Goal: Task Accomplishment & Management: Use online tool/utility

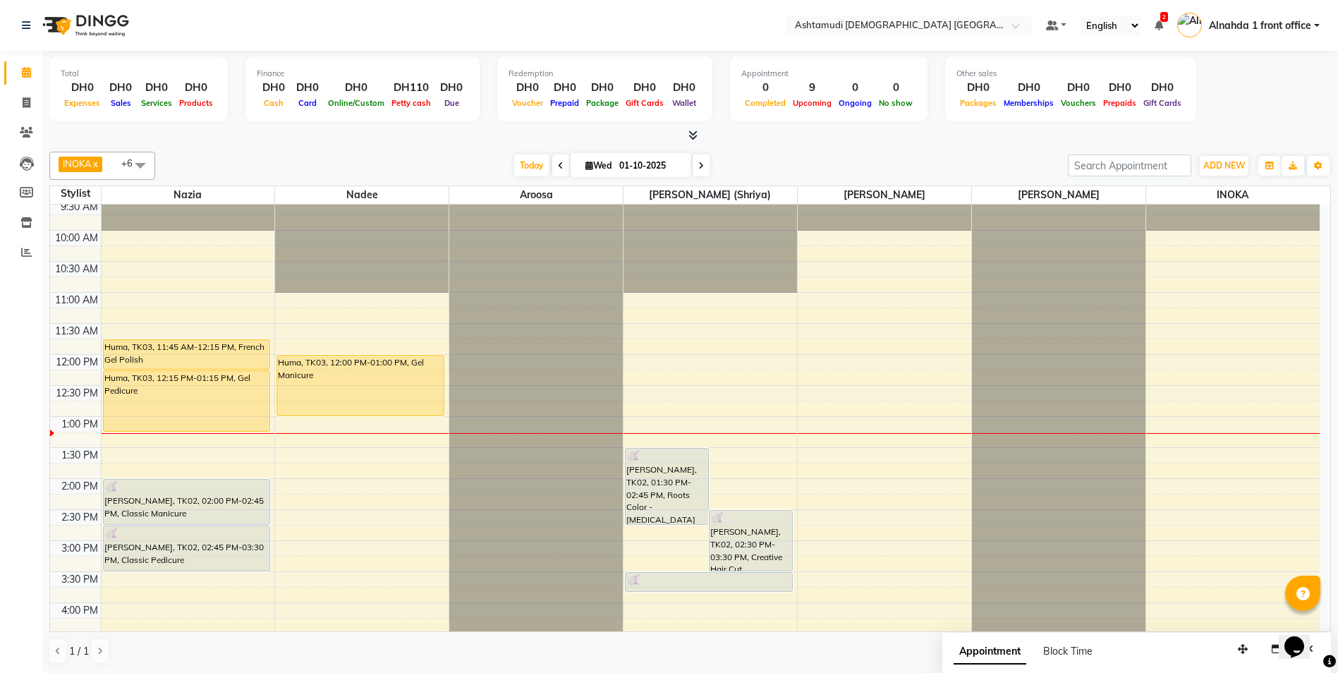
scroll to position [71, 0]
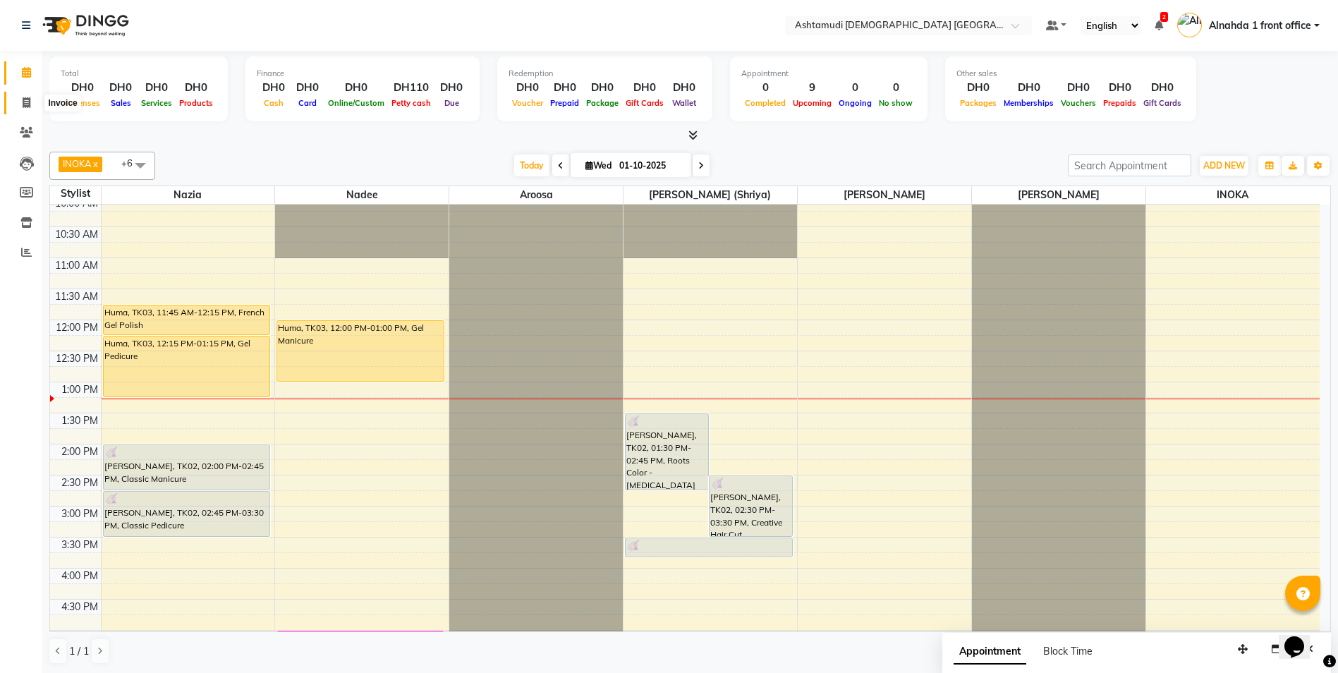
click at [26, 99] on icon at bounding box center [27, 102] width 8 height 11
select select "service"
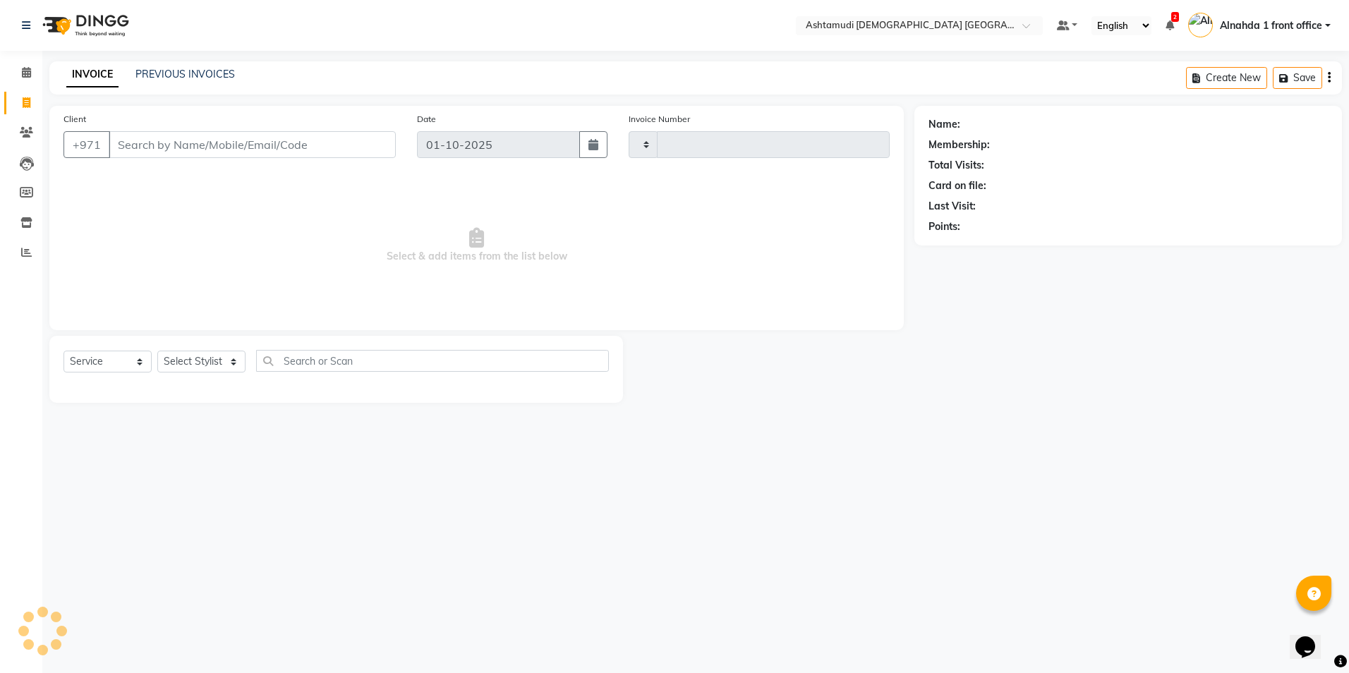
type input "3051"
select select "7242"
click at [169, 150] on input "Client" at bounding box center [252, 144] width 287 height 27
type input "563309250"
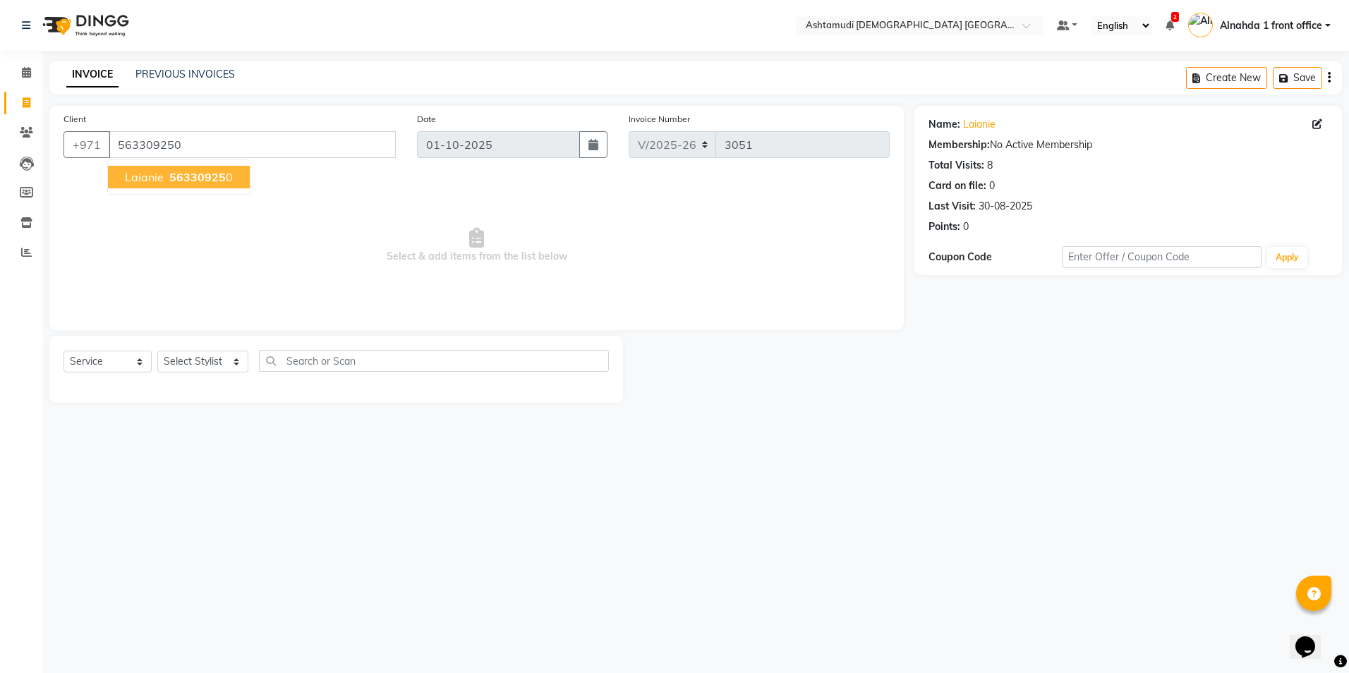
click at [154, 177] on span "laianie" at bounding box center [144, 177] width 39 height 14
drag, startPoint x: 214, startPoint y: 356, endPoint x: 216, endPoint y: 363, distance: 8.0
click at [214, 356] on select "Select Stylist Alnahda 1 front office [PERSON_NAME] [PERSON_NAME] DINGG TAB USE…" at bounding box center [202, 362] width 91 height 22
select select "86641"
click at [157, 351] on select "Select Stylist Alnahda 1 front office [PERSON_NAME] [PERSON_NAME] DINGG TAB USE…" at bounding box center [202, 362] width 91 height 22
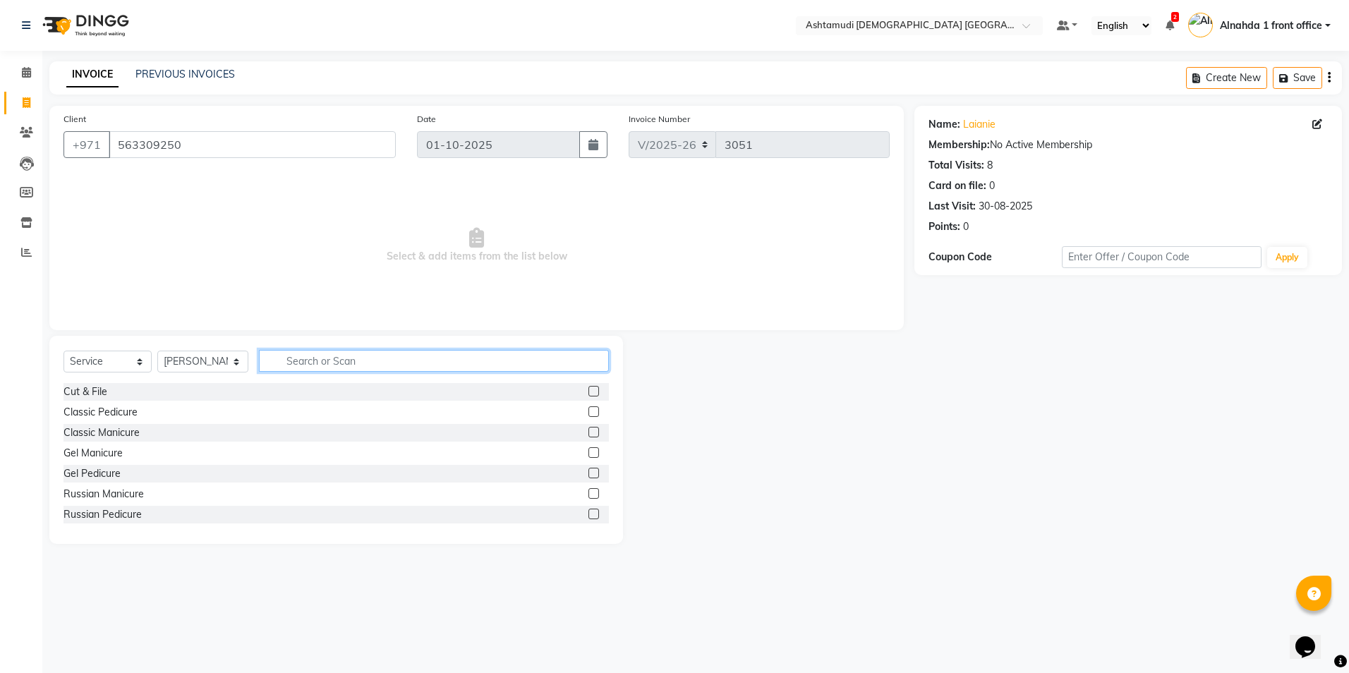
click at [306, 360] on input "text" at bounding box center [433, 361] width 349 height 22
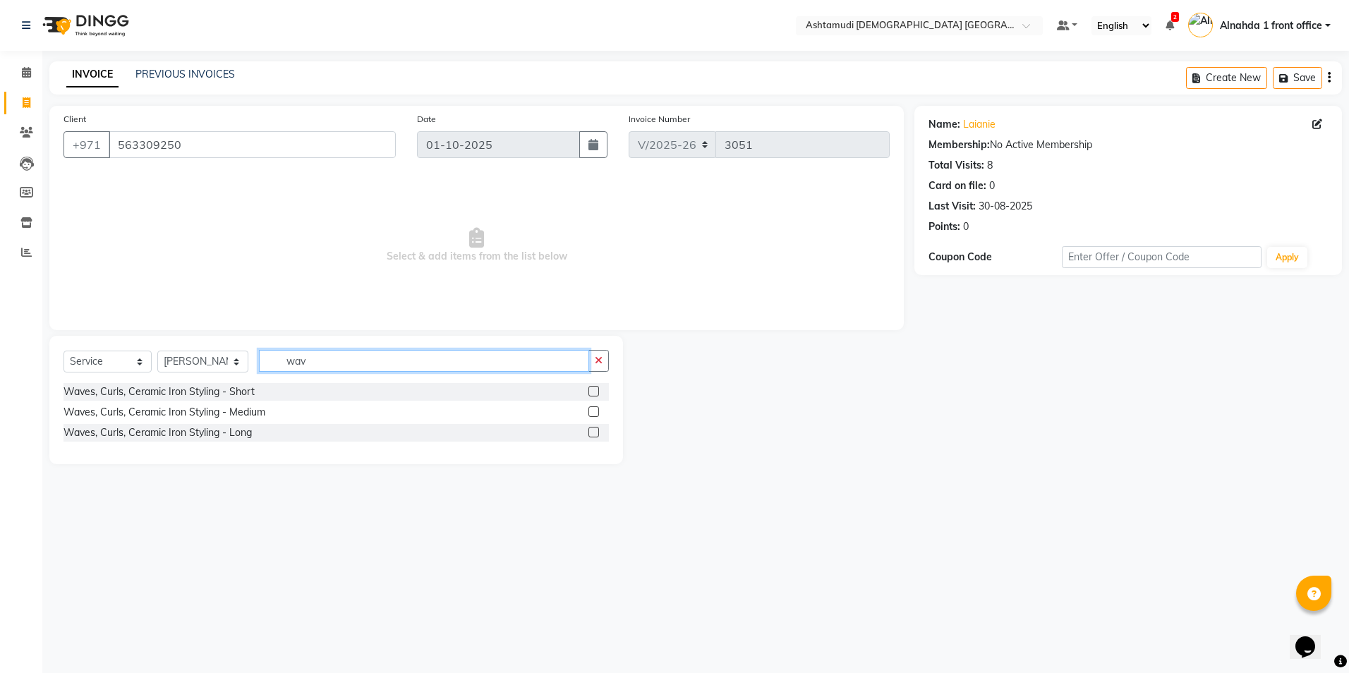
type input "wav"
click at [592, 414] on label at bounding box center [593, 411] width 11 height 11
click at [592, 414] on input "checkbox" at bounding box center [592, 412] width 9 height 9
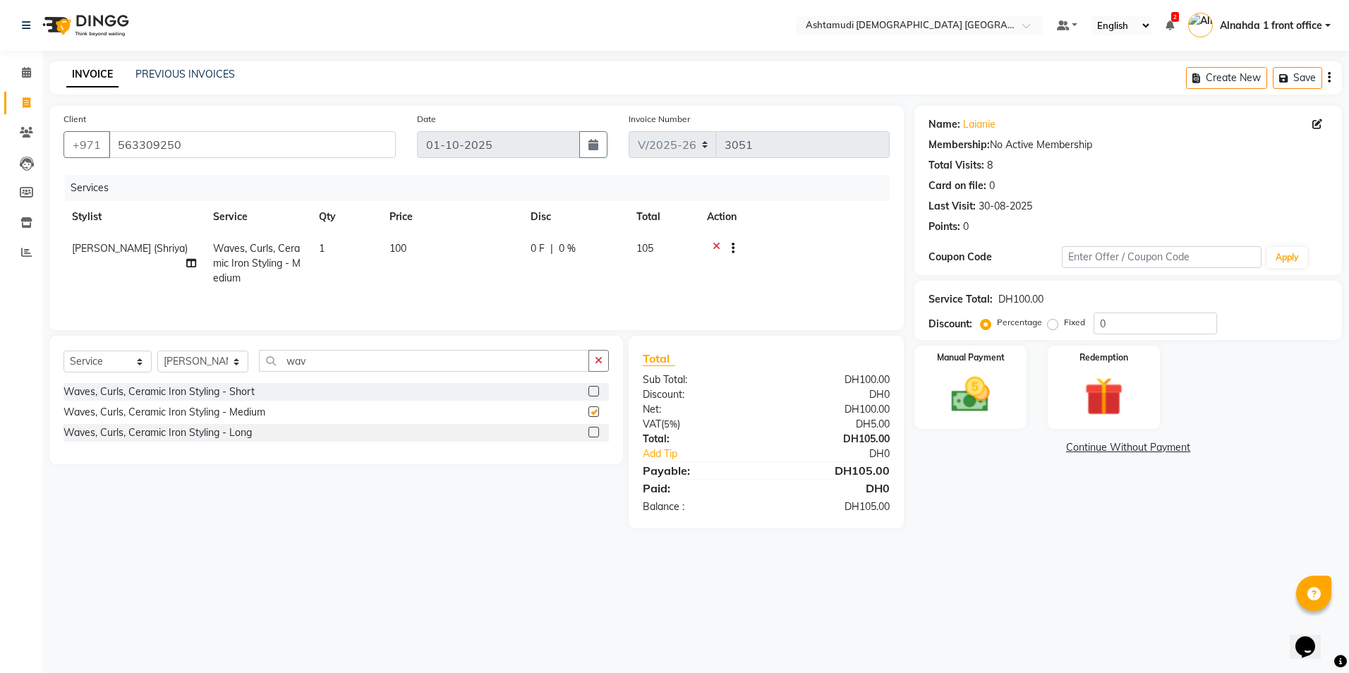
checkbox input "false"
drag, startPoint x: 1134, startPoint y: 326, endPoint x: 753, endPoint y: 249, distance: 388.6
click at [1002, 311] on div "Service Total: DH100.00 Discount: Percentage Fixed 0" at bounding box center [1127, 310] width 399 height 48
type input "25"
click at [934, 414] on div "Manual Payment" at bounding box center [970, 387] width 116 height 87
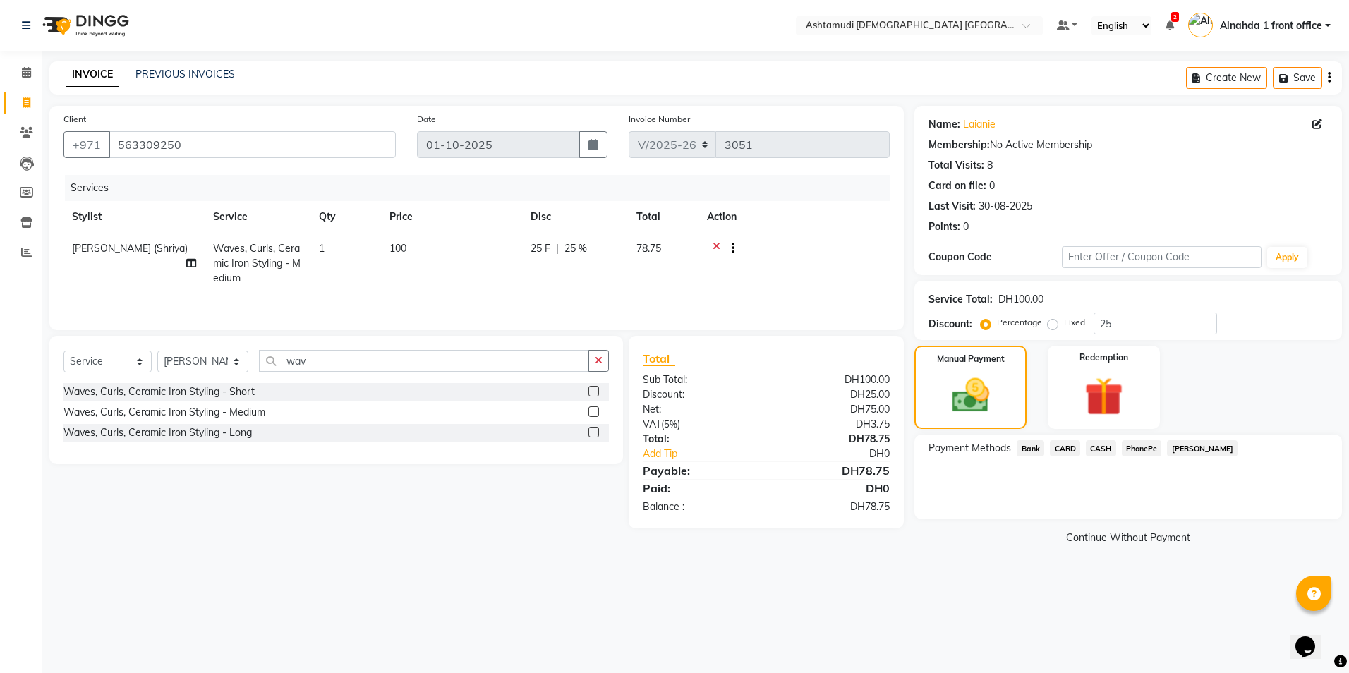
click at [1055, 443] on span "CARD" at bounding box center [1065, 448] width 30 height 16
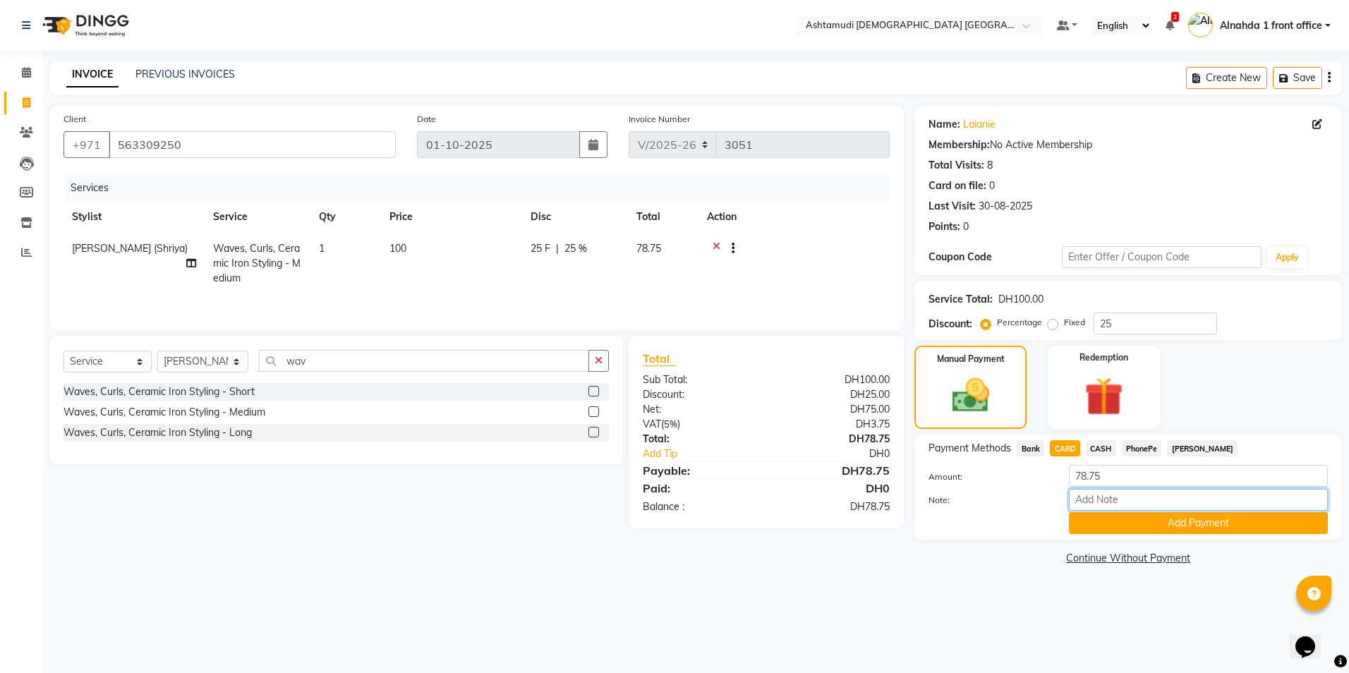
click at [1105, 502] on input "Note:" at bounding box center [1198, 500] width 259 height 22
type input "amala"
click at [1132, 529] on button "Add Payment" at bounding box center [1198, 523] width 259 height 22
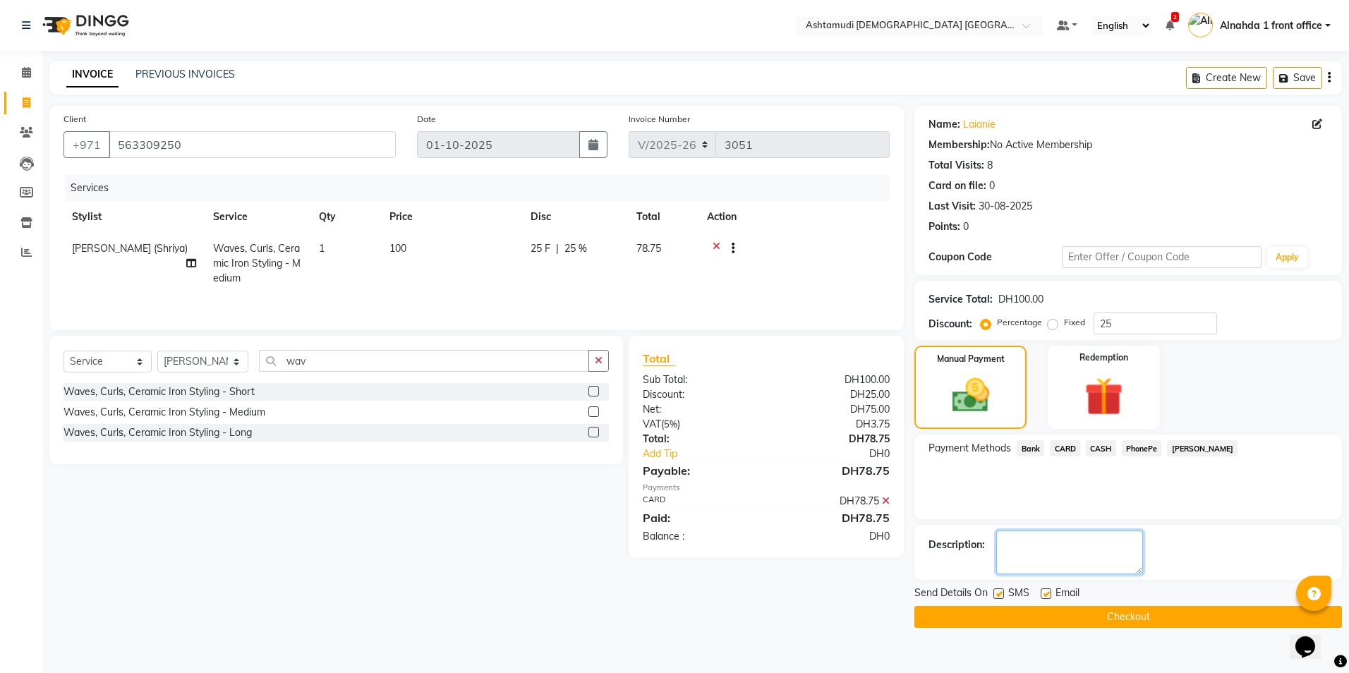
click at [1041, 556] on textarea at bounding box center [1069, 552] width 147 height 44
type textarea "3887"
click at [1062, 612] on button "Checkout" at bounding box center [1127, 617] width 427 height 22
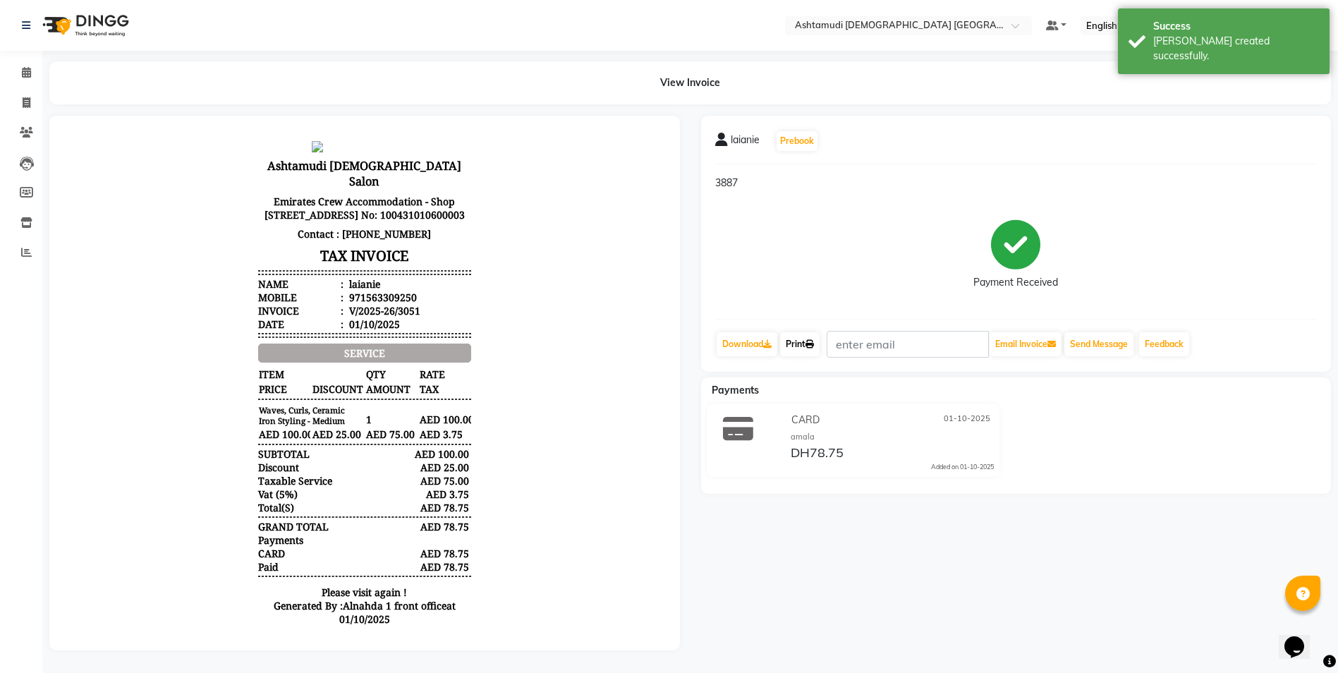
click at [813, 342] on icon at bounding box center [810, 344] width 8 height 8
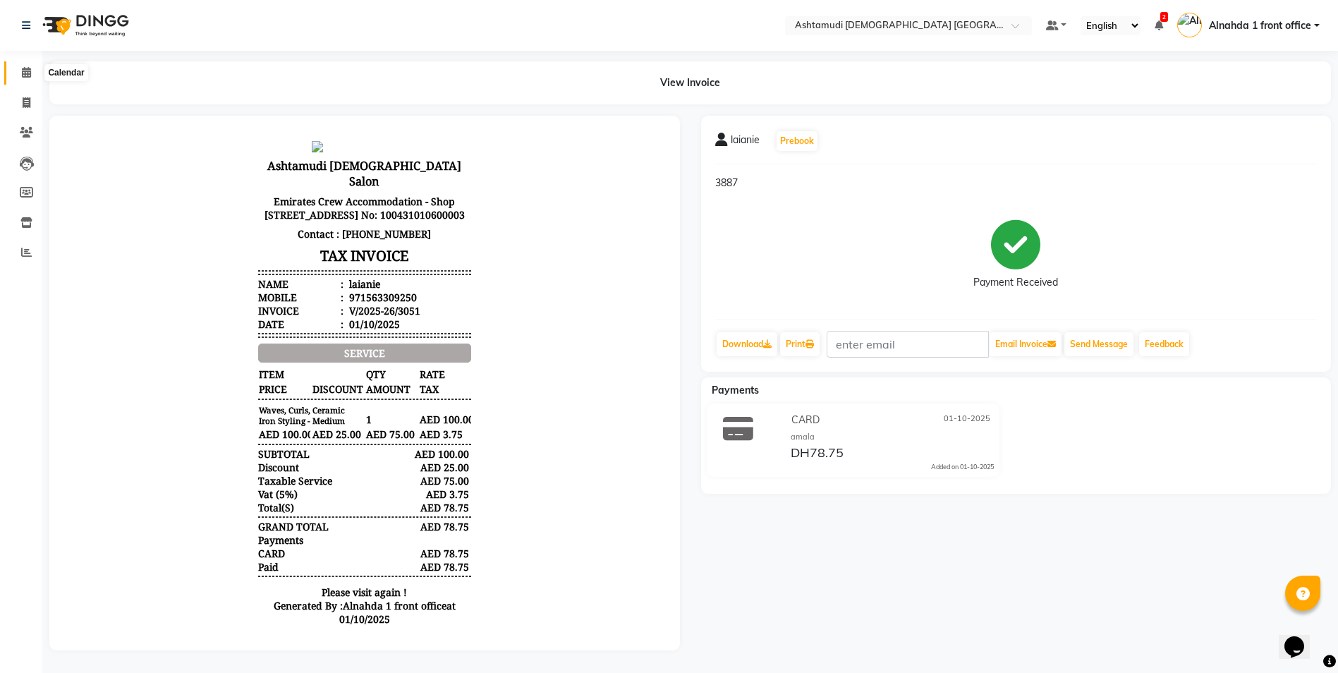
click at [23, 73] on icon at bounding box center [26, 72] width 9 height 11
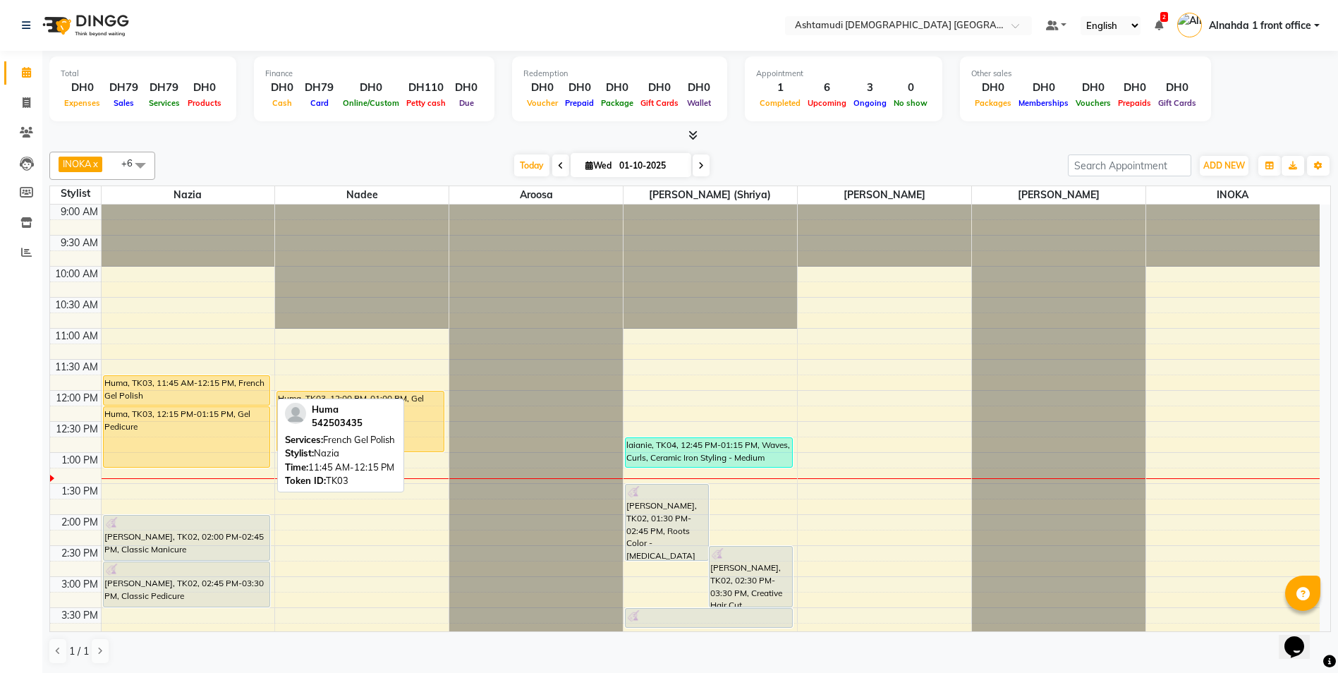
click at [186, 389] on div "Huma, TK03, 11:45 AM-12:15 PM, French Gel Polish" at bounding box center [187, 390] width 166 height 29
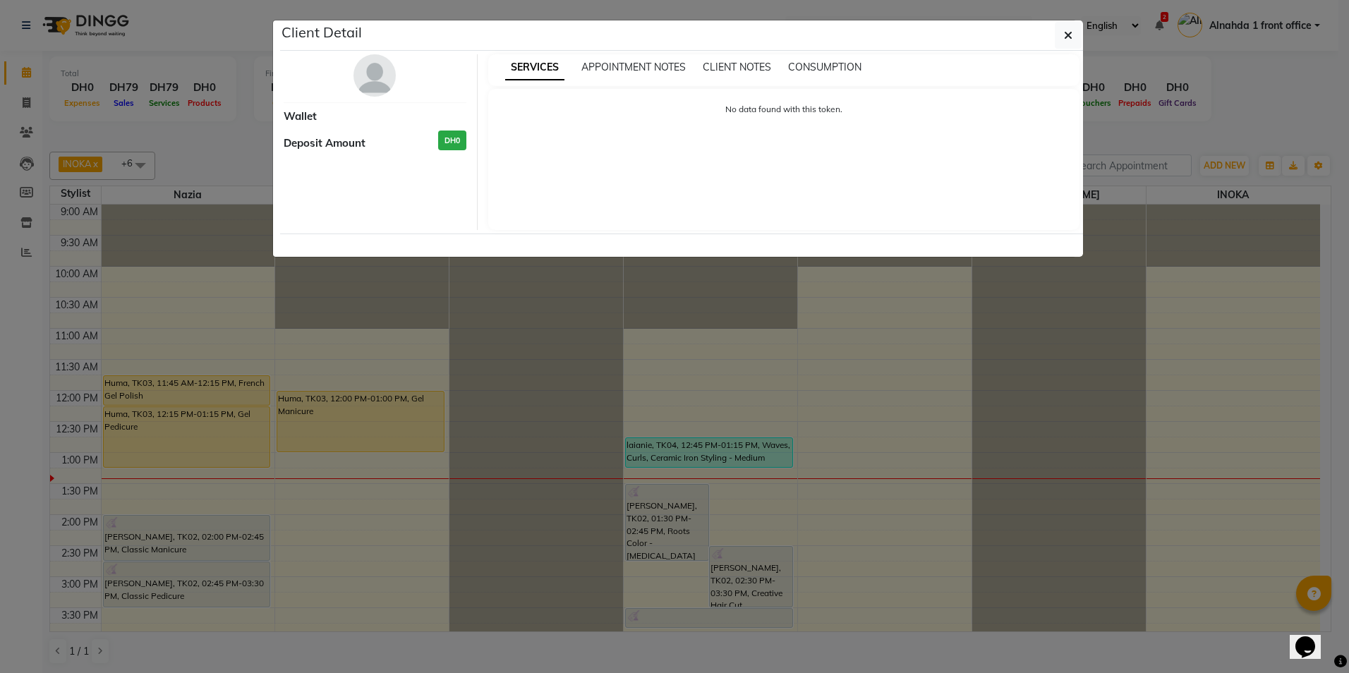
select select "1"
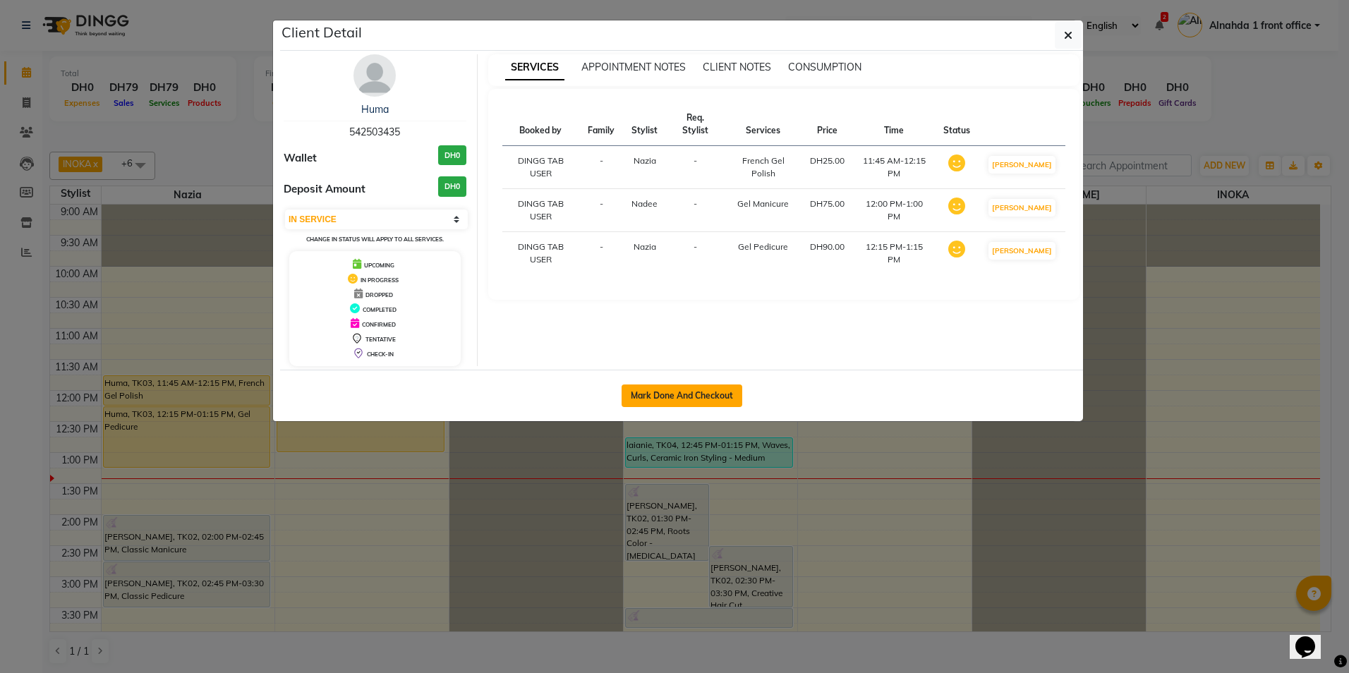
click at [653, 399] on button "Mark Done And Checkout" at bounding box center [681, 395] width 121 height 23
select select "service"
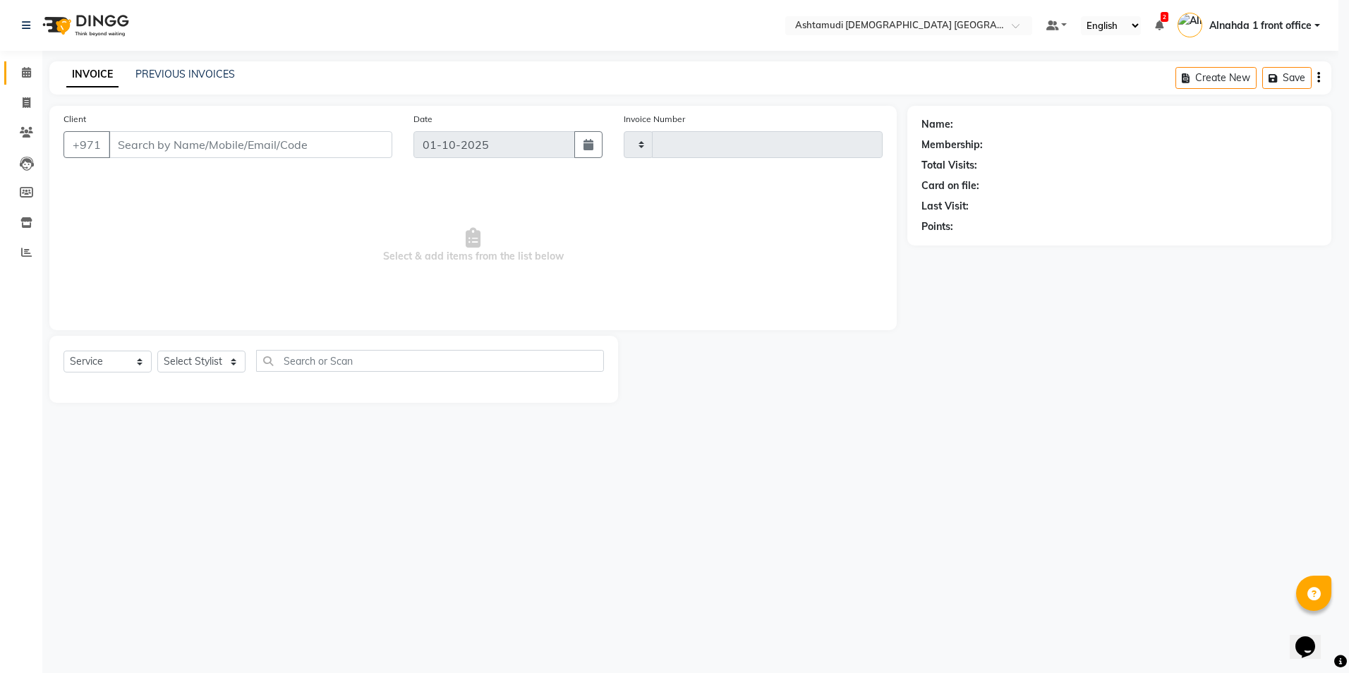
type input "3052"
select select "7242"
type input "542503435"
select select "61833"
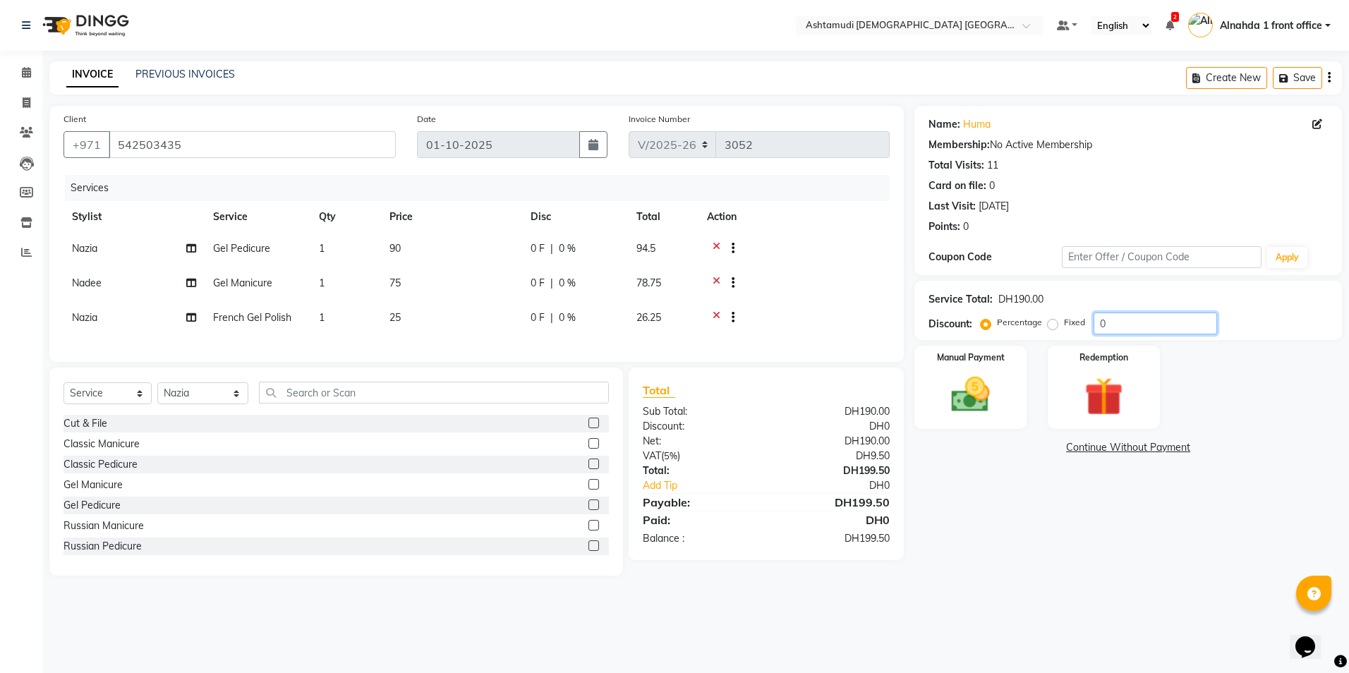
click at [1184, 329] on input "0" at bounding box center [1154, 324] width 123 height 22
type input "025"
click at [991, 379] on img at bounding box center [971, 395] width 66 height 47
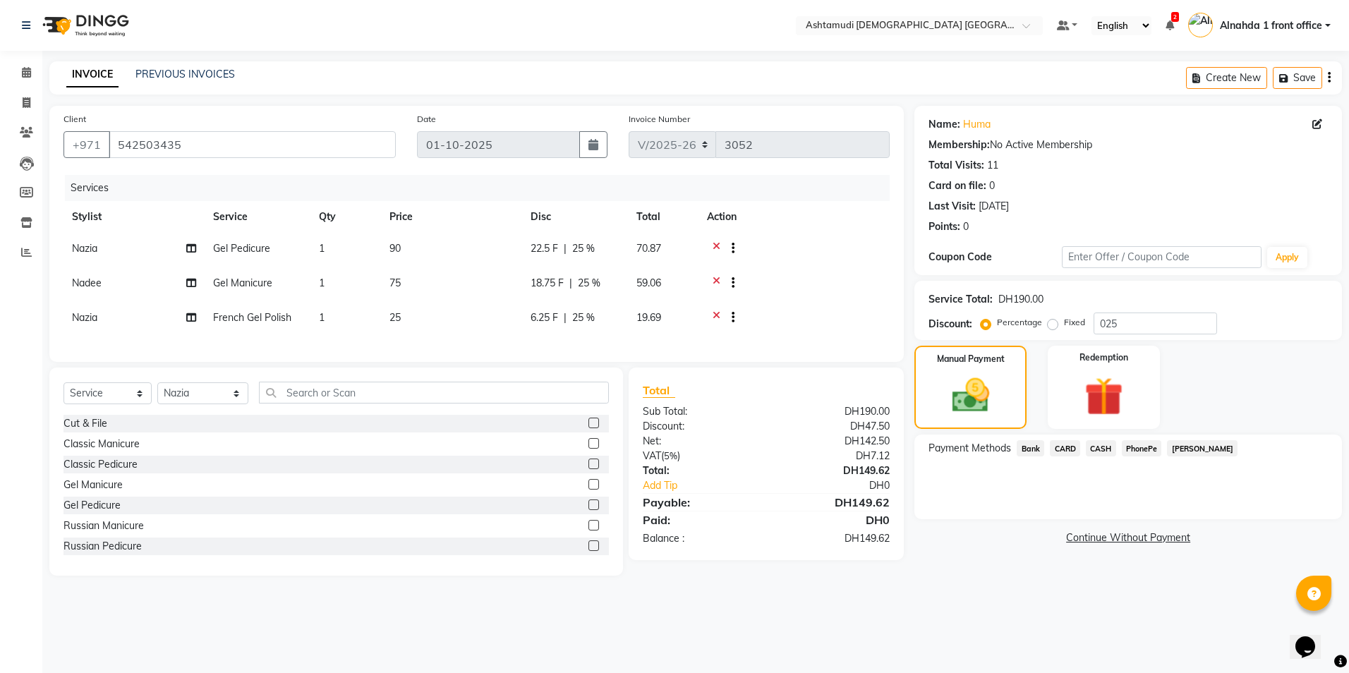
click at [1072, 448] on span "CARD" at bounding box center [1065, 448] width 30 height 16
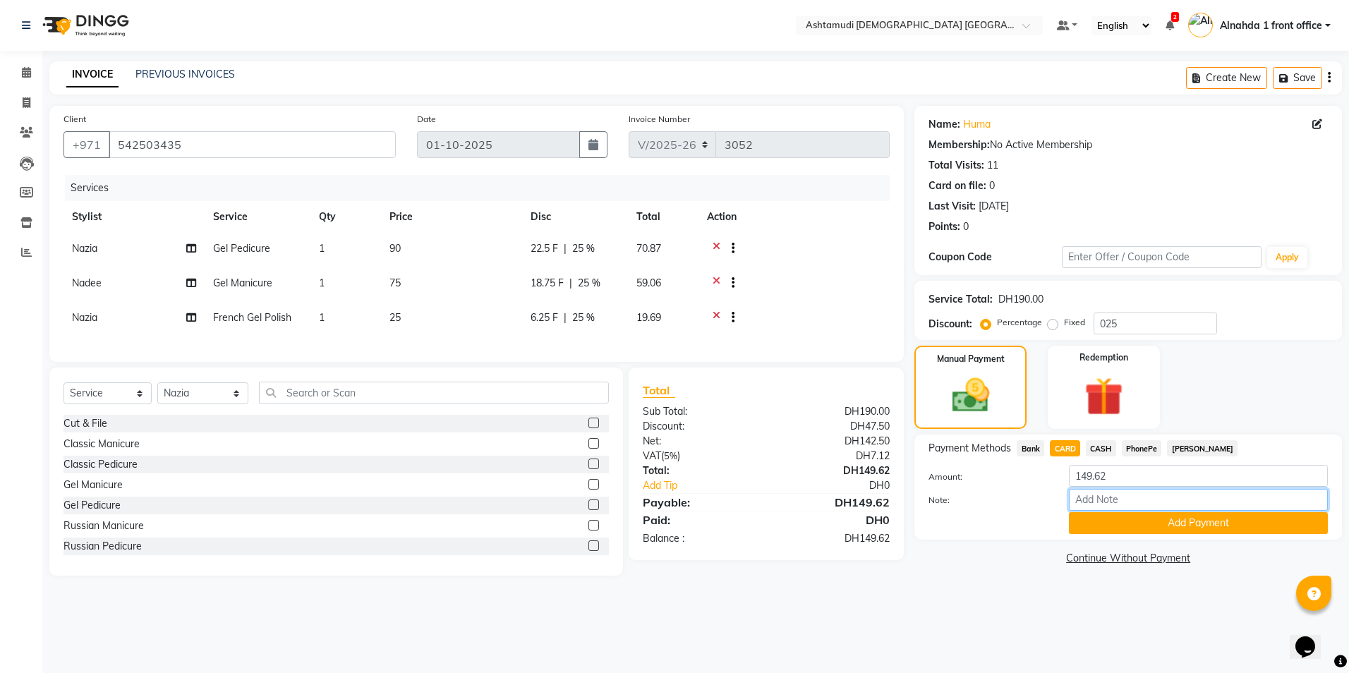
click at [1098, 496] on input "Note:" at bounding box center [1198, 500] width 259 height 22
type input "amala"
click at [1132, 526] on button "Add Payment" at bounding box center [1198, 523] width 259 height 22
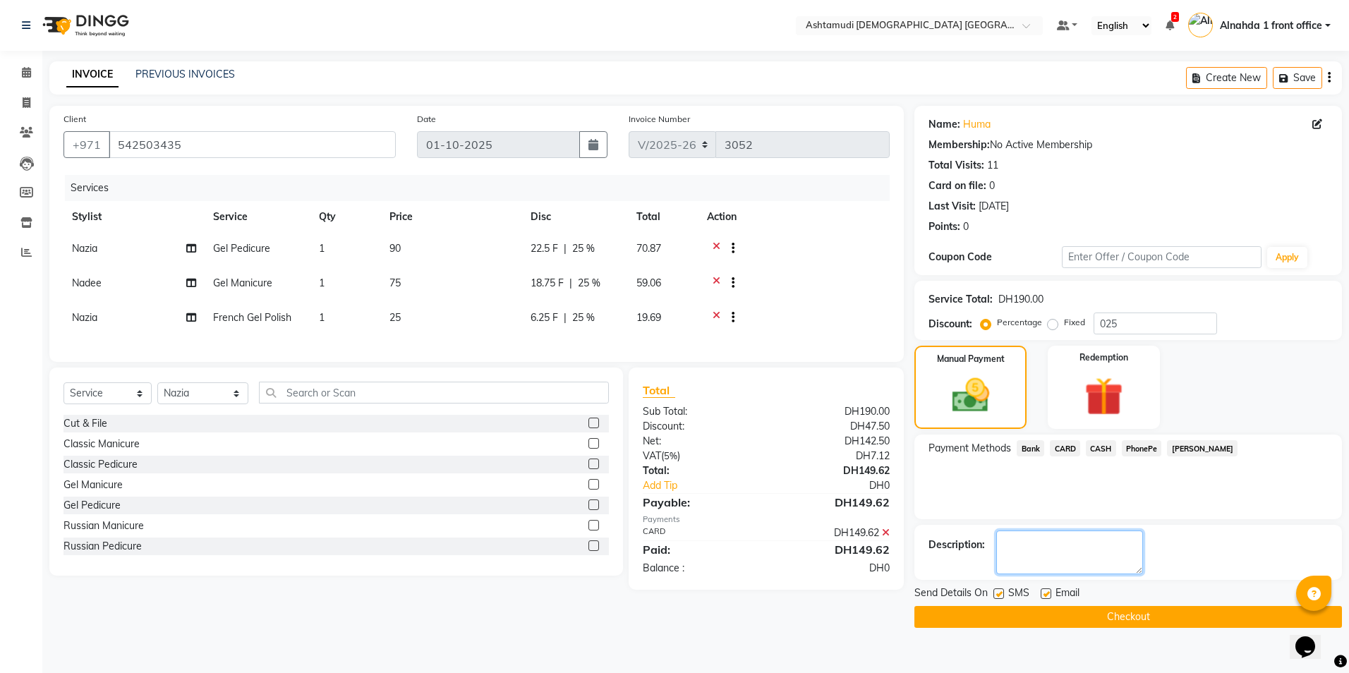
click at [1061, 553] on textarea at bounding box center [1069, 552] width 147 height 44
type textarea "0347"
click at [1142, 616] on button "Checkout" at bounding box center [1127, 617] width 427 height 22
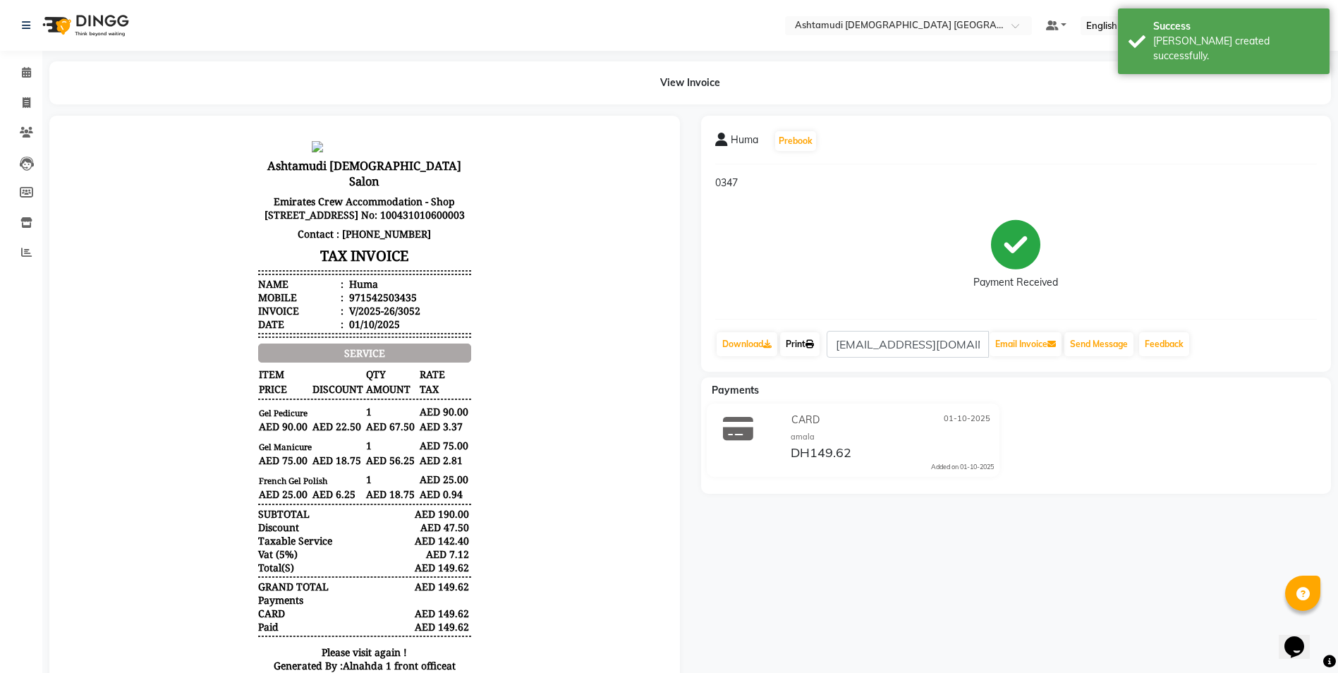
click at [801, 339] on link "Print" at bounding box center [800, 344] width 40 height 24
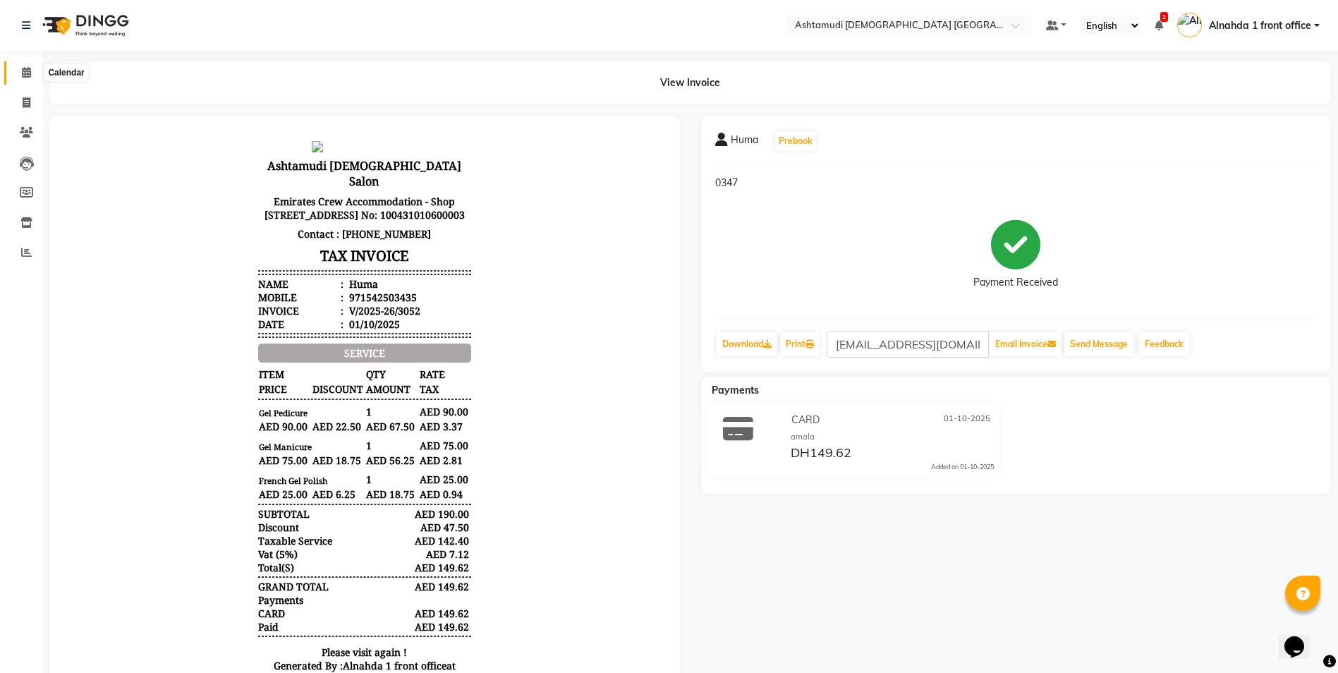
click at [30, 69] on icon at bounding box center [26, 72] width 9 height 11
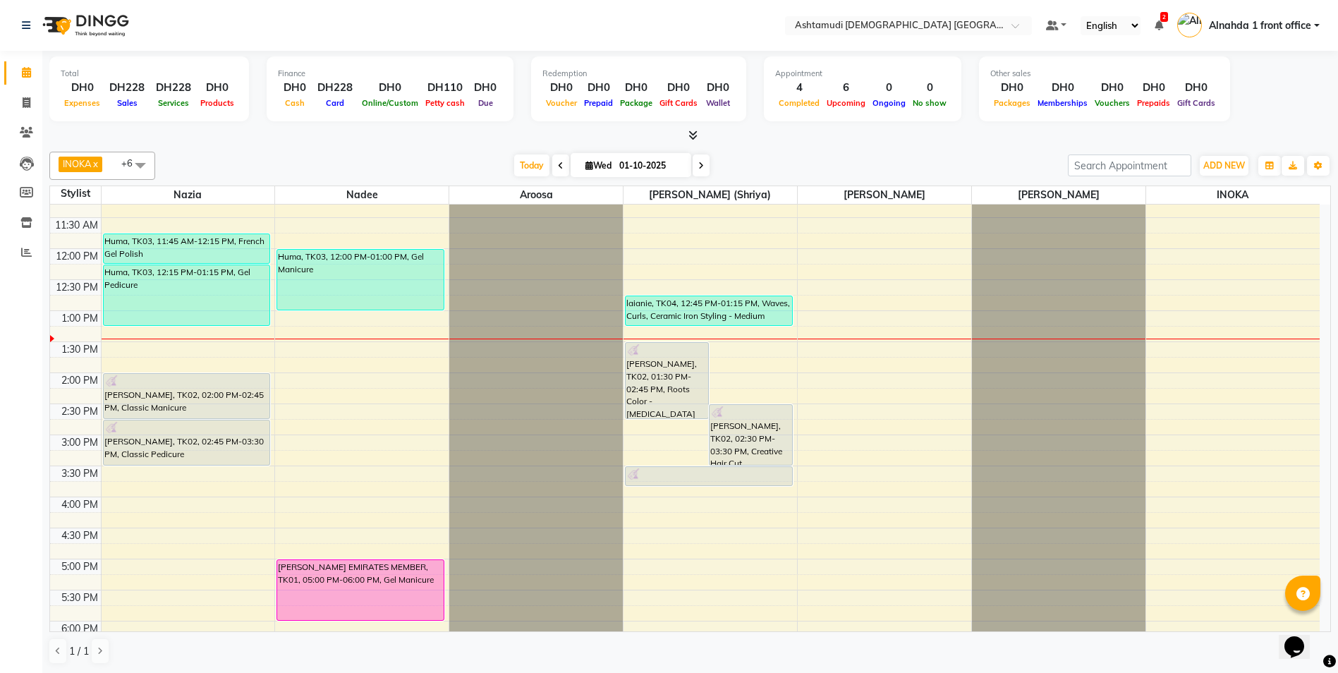
scroll to position [141, 0]
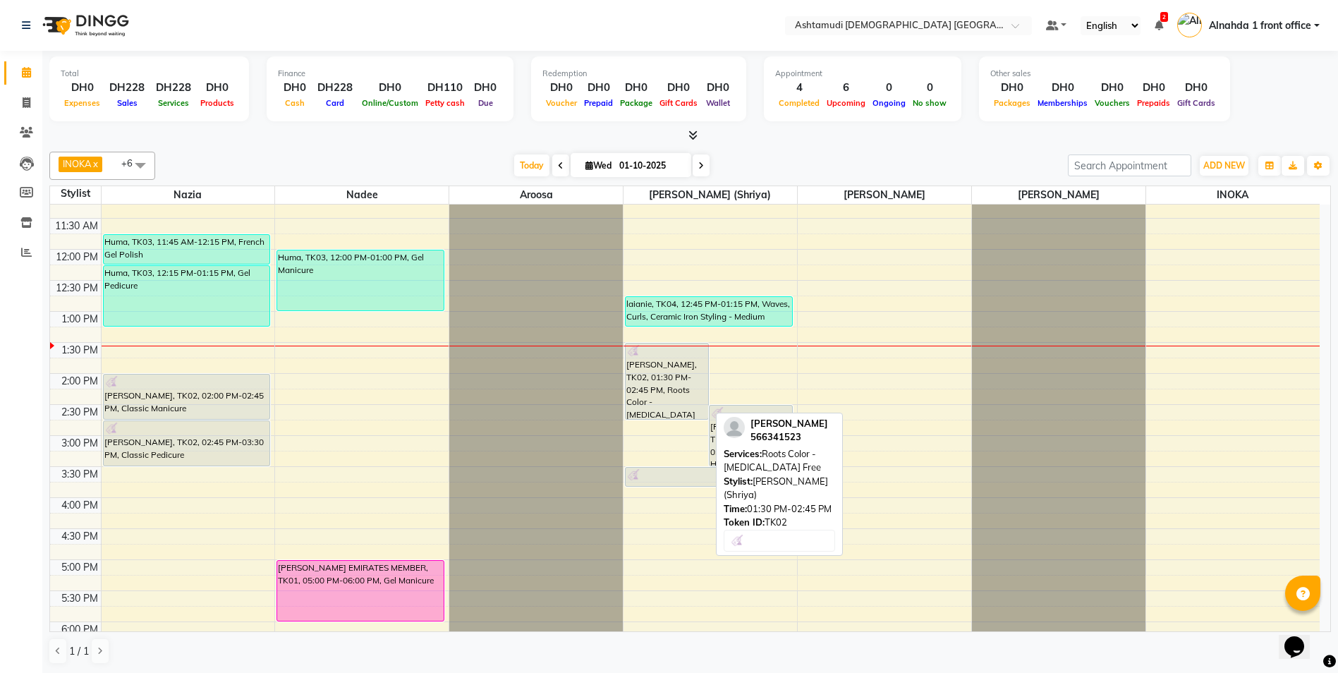
click at [654, 399] on div "[PERSON_NAME], TK02, 01:30 PM-02:45 PM, Roots Color - [MEDICAL_DATA] Free" at bounding box center [667, 381] width 83 height 75
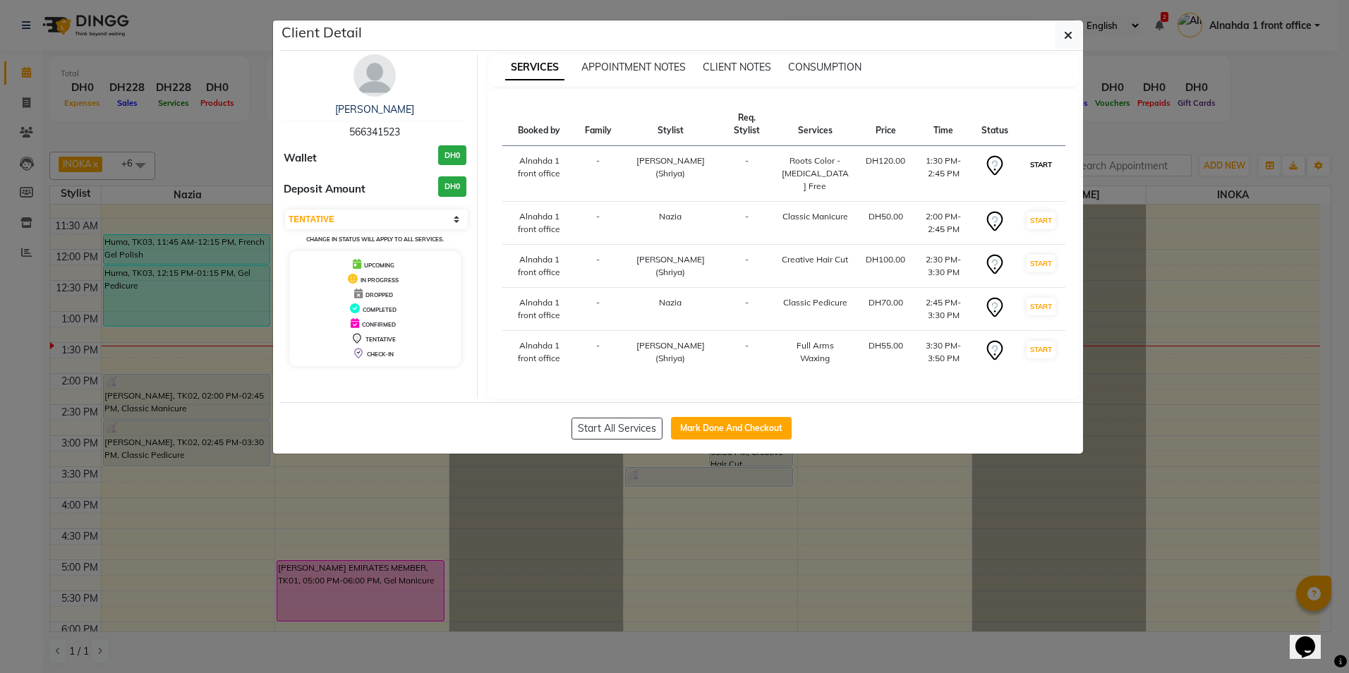
click at [1045, 163] on button "START" at bounding box center [1040, 165] width 29 height 18
click at [1043, 213] on button "START" at bounding box center [1040, 221] width 29 height 18
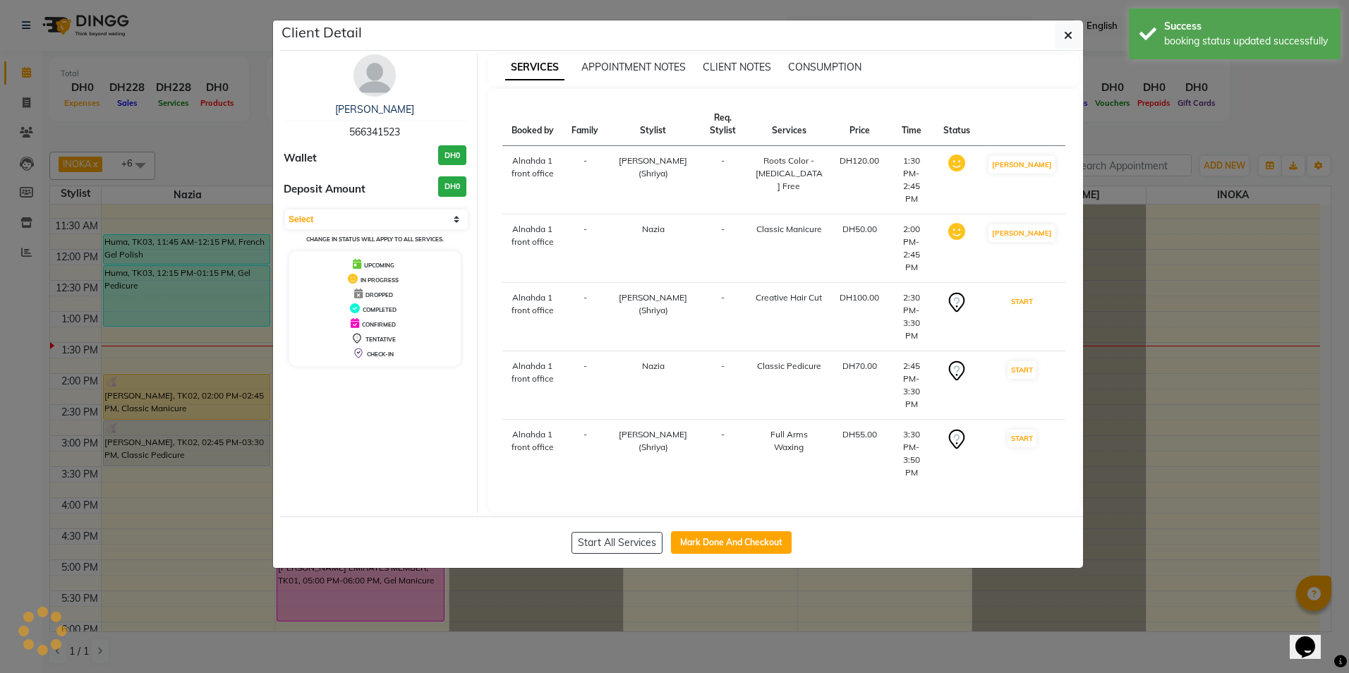
click at [1034, 293] on button "START" at bounding box center [1021, 302] width 29 height 18
click at [1026, 361] on button "START" at bounding box center [1021, 370] width 29 height 18
click at [1022, 420] on td "START" at bounding box center [1021, 454] width 87 height 68
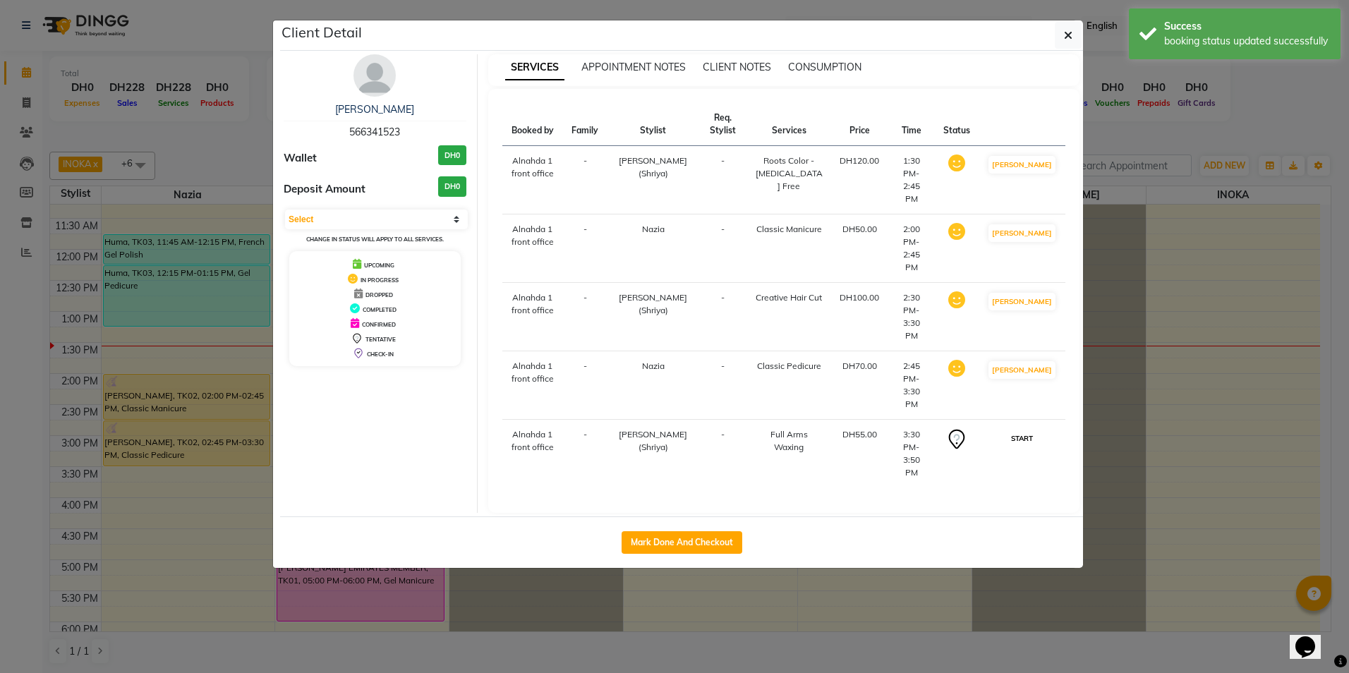
click at [1036, 430] on button "START" at bounding box center [1021, 439] width 29 height 18
select select "1"
click at [1061, 31] on button "button" at bounding box center [1068, 35] width 27 height 27
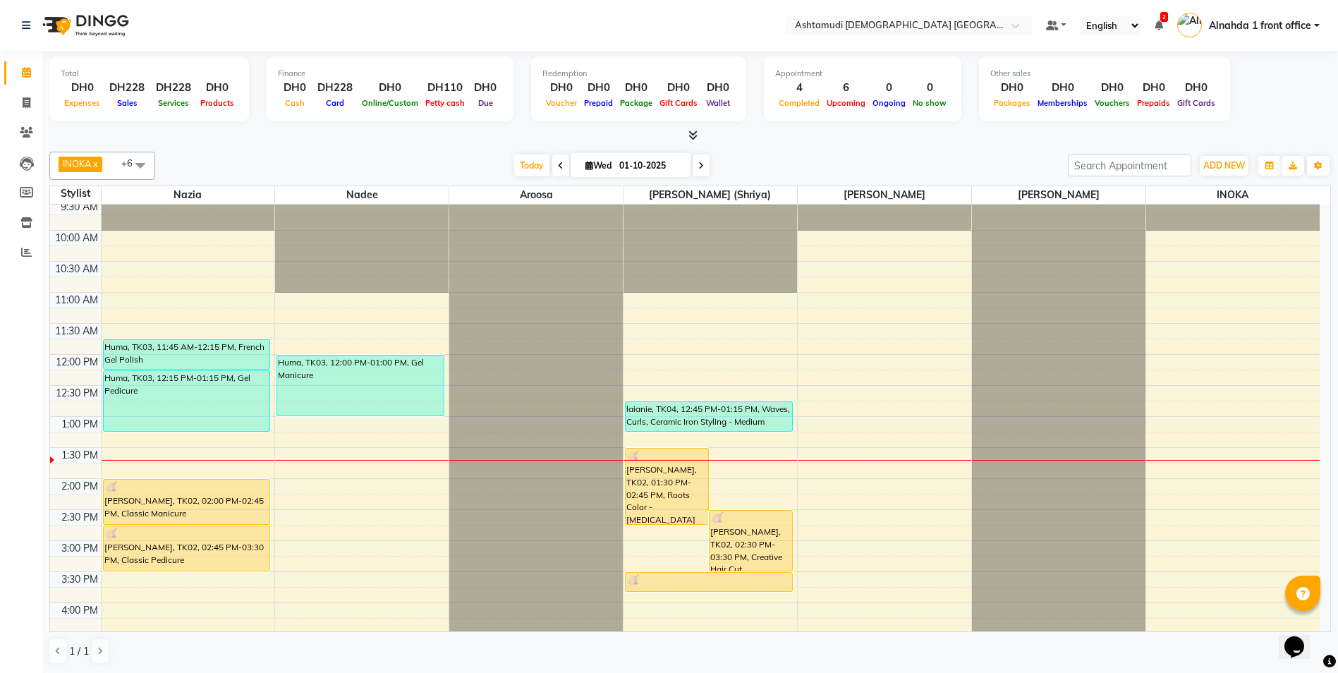
scroll to position [0, 0]
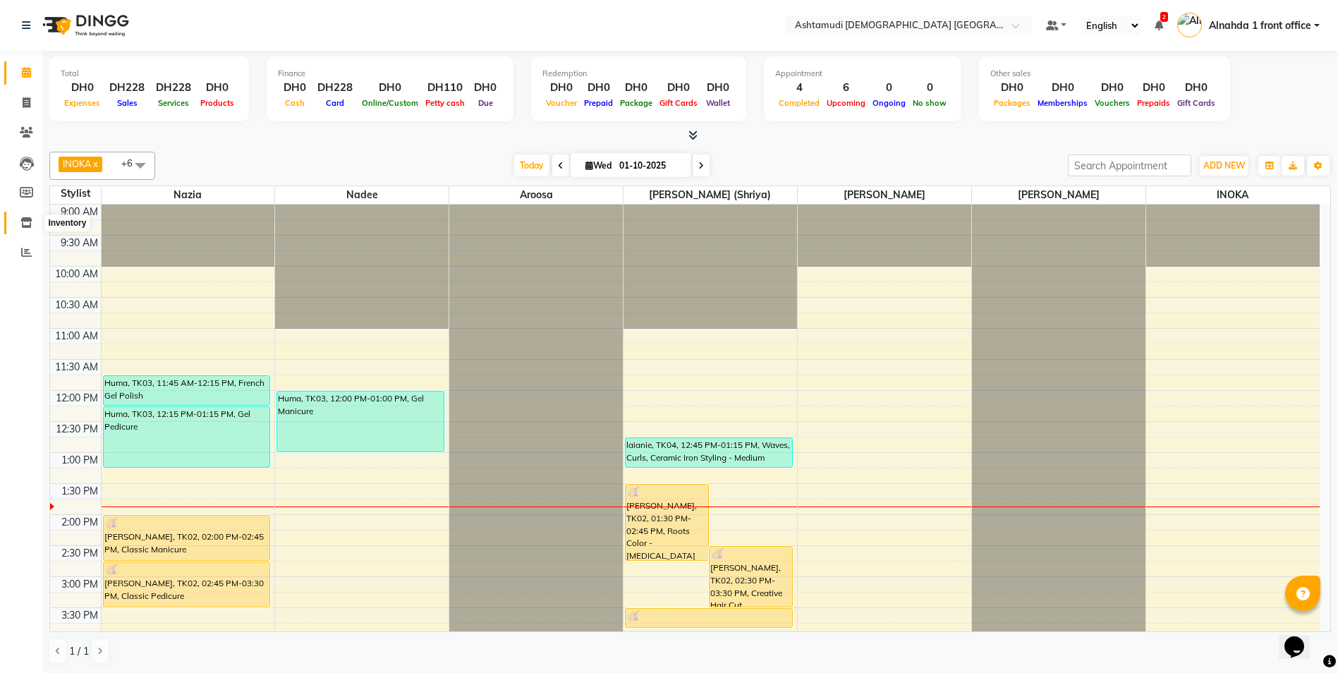
click at [29, 216] on span at bounding box center [26, 223] width 25 height 16
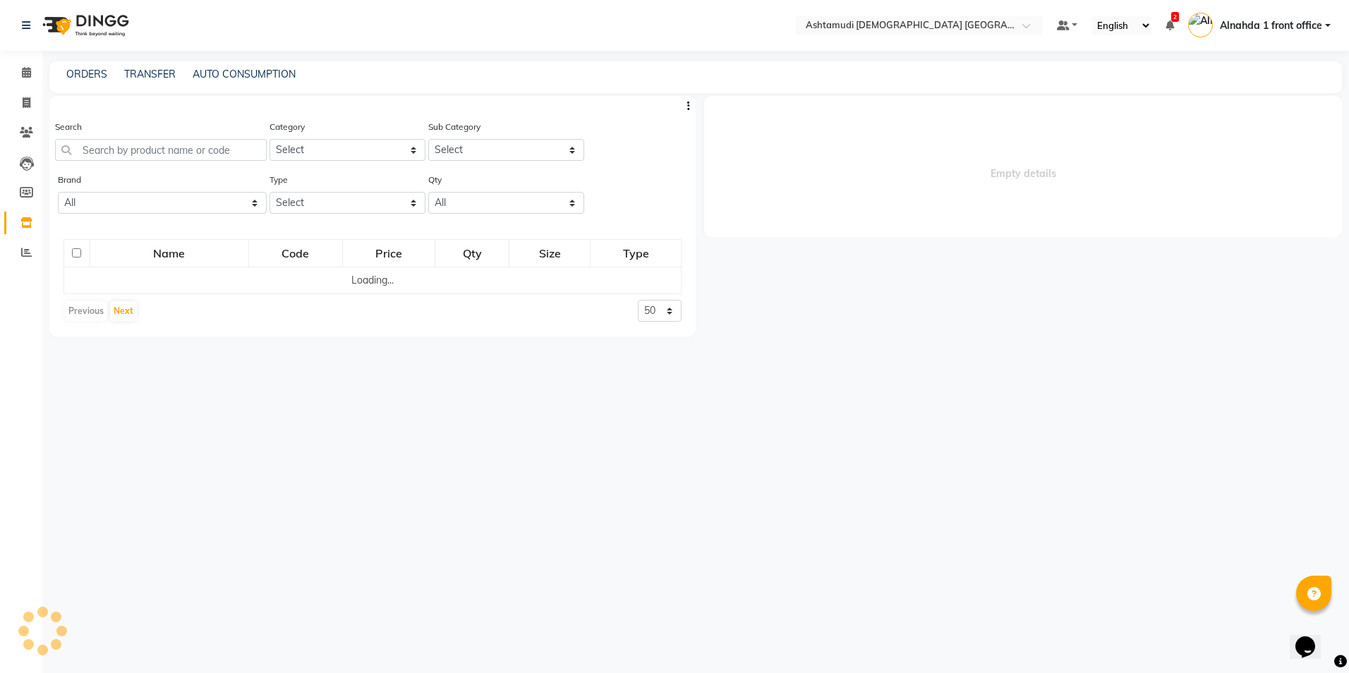
select select
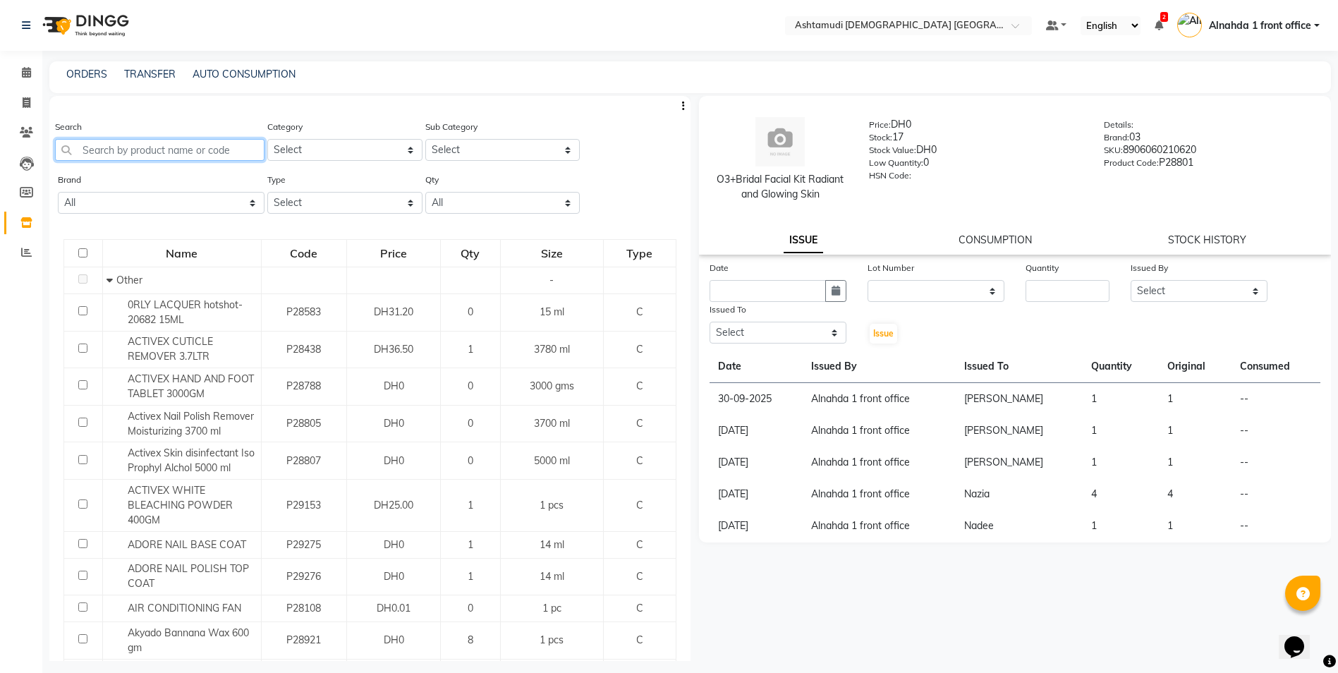
click at [157, 147] on input "text" at bounding box center [160, 150] width 210 height 22
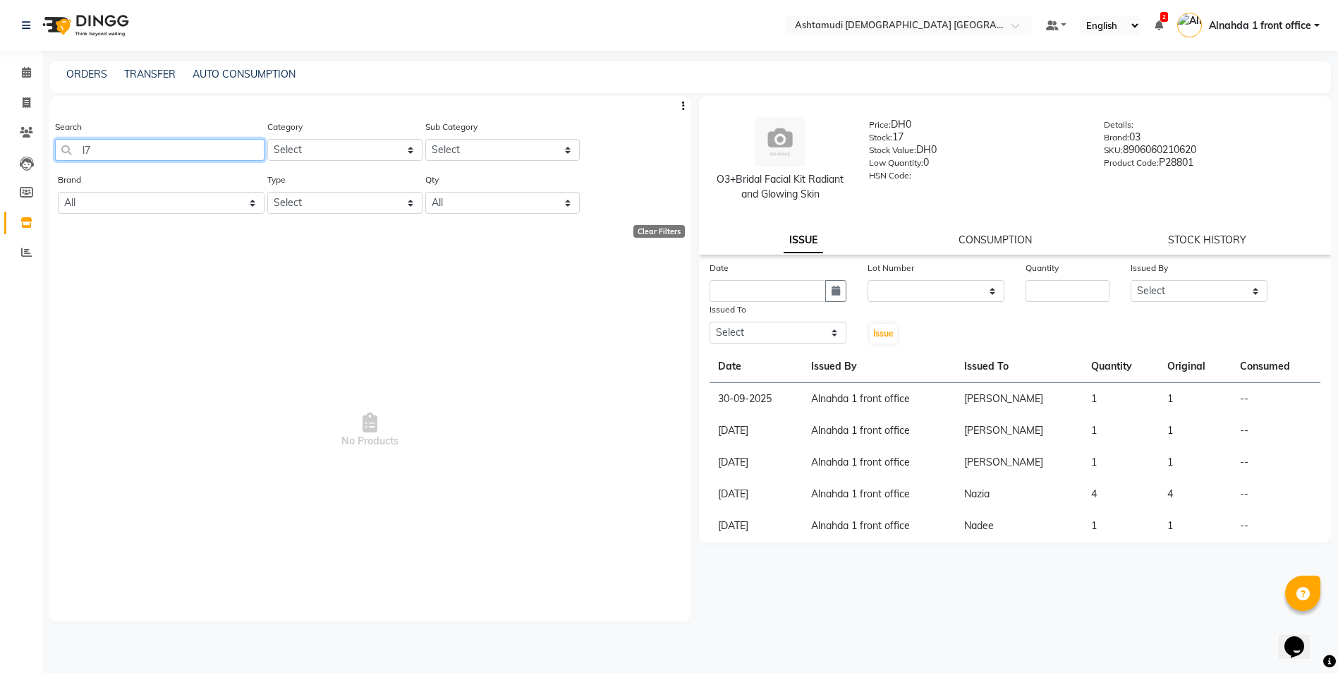
type input "l"
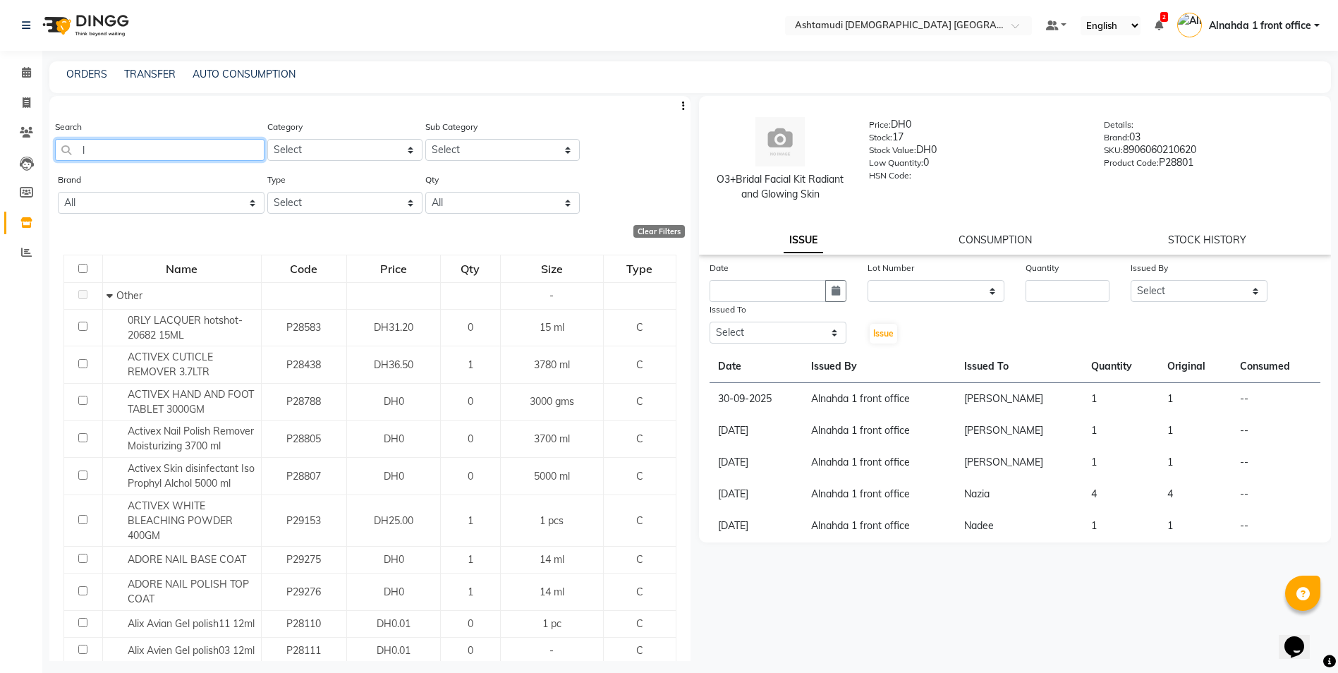
click at [118, 151] on input "l" at bounding box center [160, 150] width 210 height 22
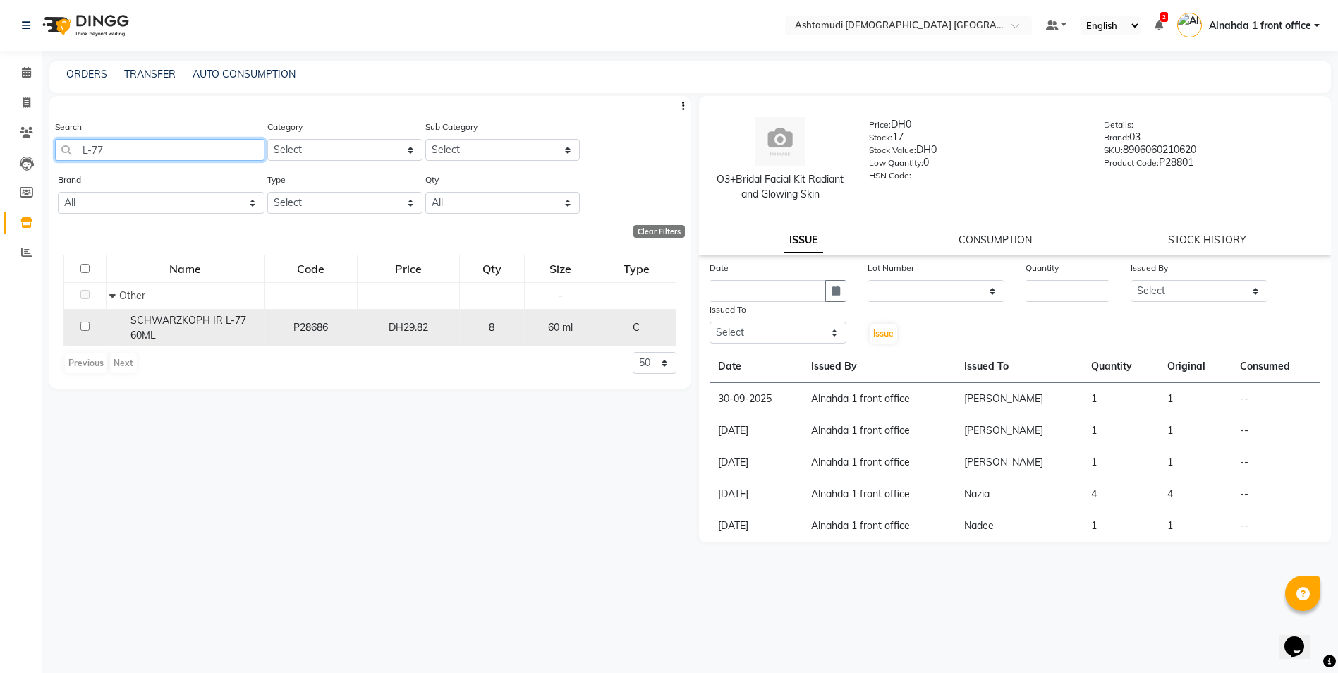
type input "L-77"
click at [80, 329] on input "checkbox" at bounding box center [84, 326] width 9 height 9
checkbox input "true"
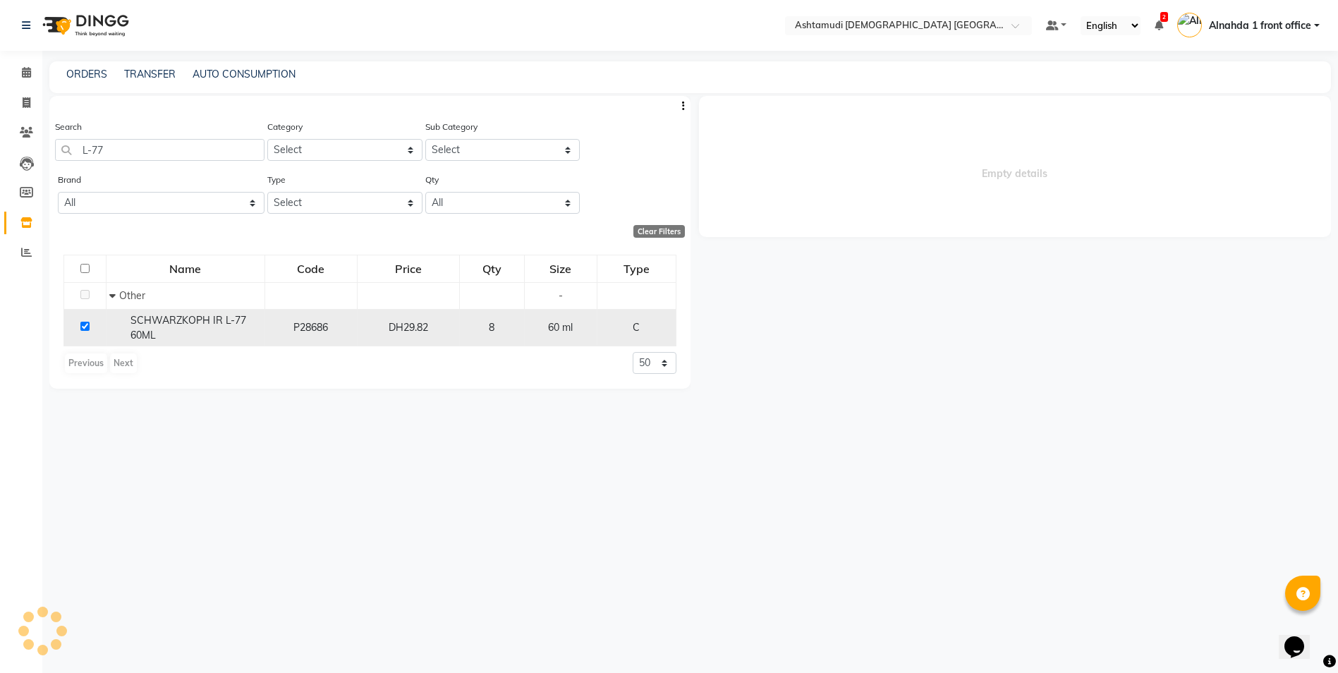
select select
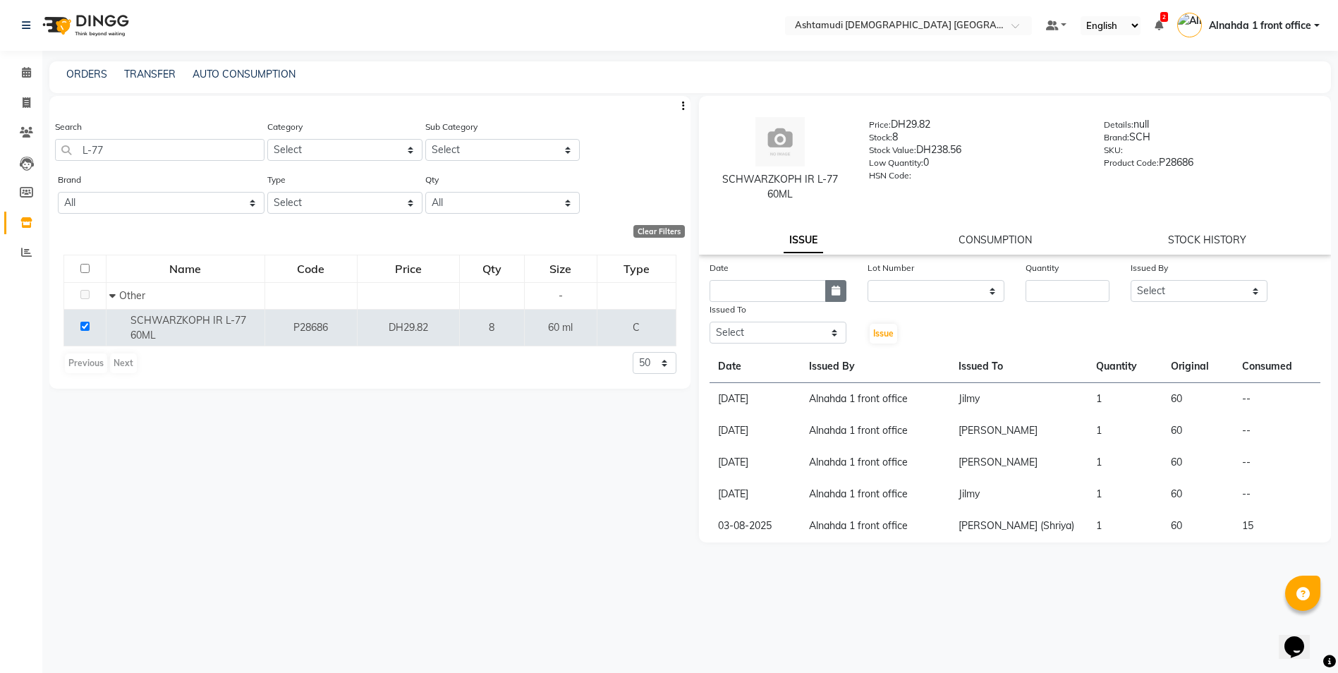
click at [833, 286] on icon "button" at bounding box center [836, 291] width 8 height 10
select select "10"
select select "2025"
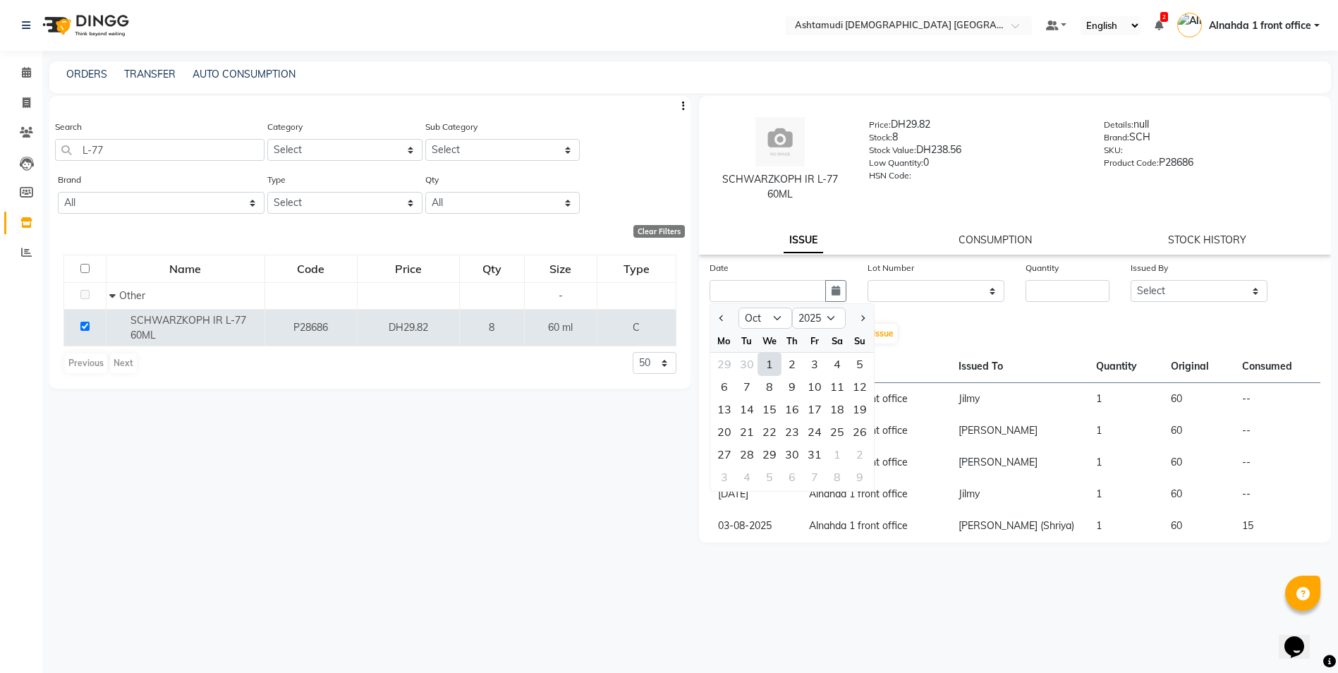
click at [776, 362] on div "1" at bounding box center [769, 364] width 23 height 23
type input "01-10-2025"
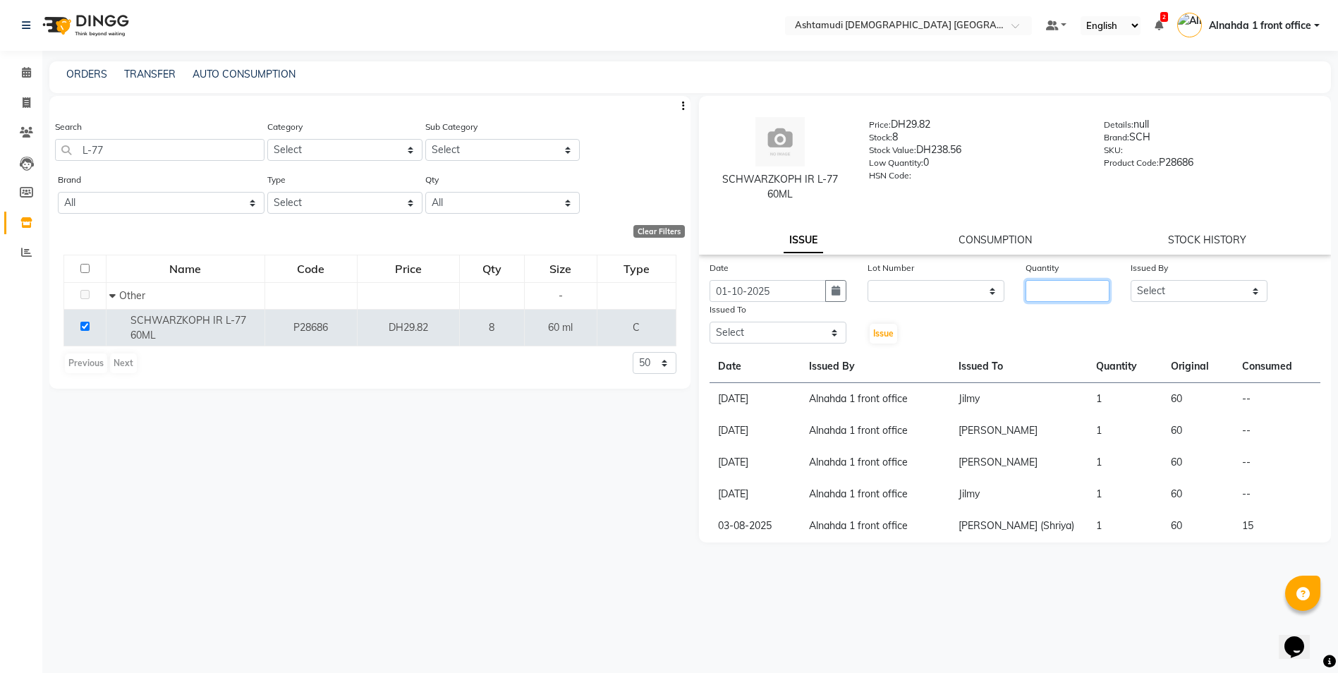
click at [1075, 291] on input "number" at bounding box center [1068, 291] width 84 height 22
type input "1"
click at [1166, 293] on select "Select Alnahda 1 front office [PERSON_NAME] [PERSON_NAME] DINGG TAB USER Dummy …" at bounding box center [1199, 291] width 137 height 22
select select "61839"
click at [1131, 280] on select "Select Alnahda 1 front office [PERSON_NAME] [PERSON_NAME] DINGG TAB USER Dummy …" at bounding box center [1199, 291] width 137 height 22
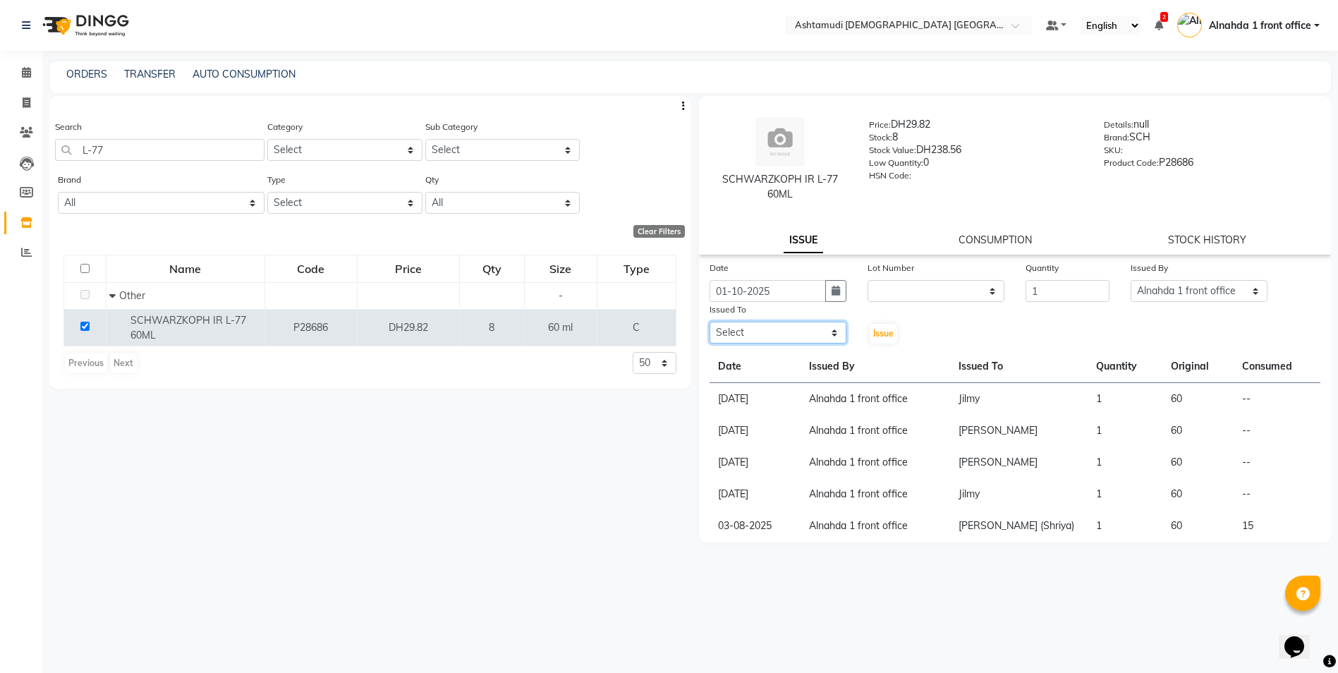
click at [744, 331] on select "Select Alnahda 1 front office [PERSON_NAME] [PERSON_NAME] DINGG TAB USER Dummy …" at bounding box center [778, 333] width 137 height 22
select select "86641"
click at [710, 322] on select "Select Alnahda 1 front office [PERSON_NAME] [PERSON_NAME] DINGG TAB USER Dummy …" at bounding box center [778, 333] width 137 height 22
click at [877, 327] on button "Issue" at bounding box center [884, 334] width 28 height 20
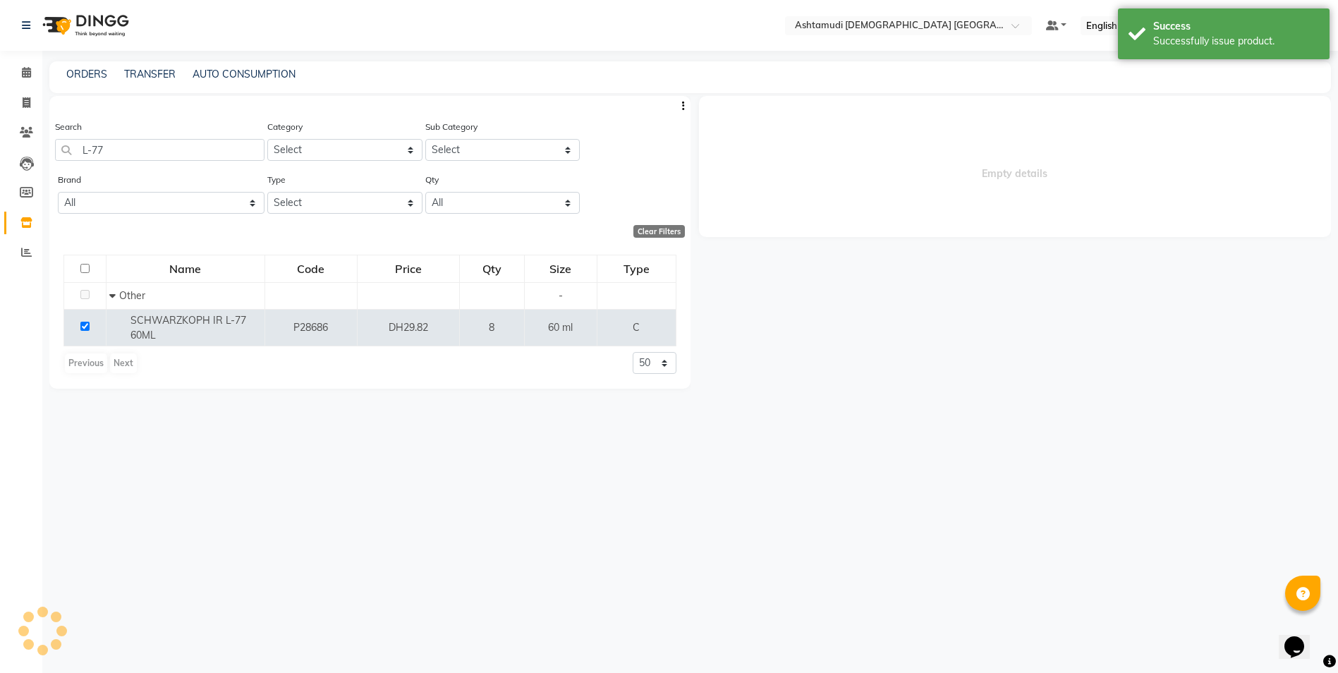
select select
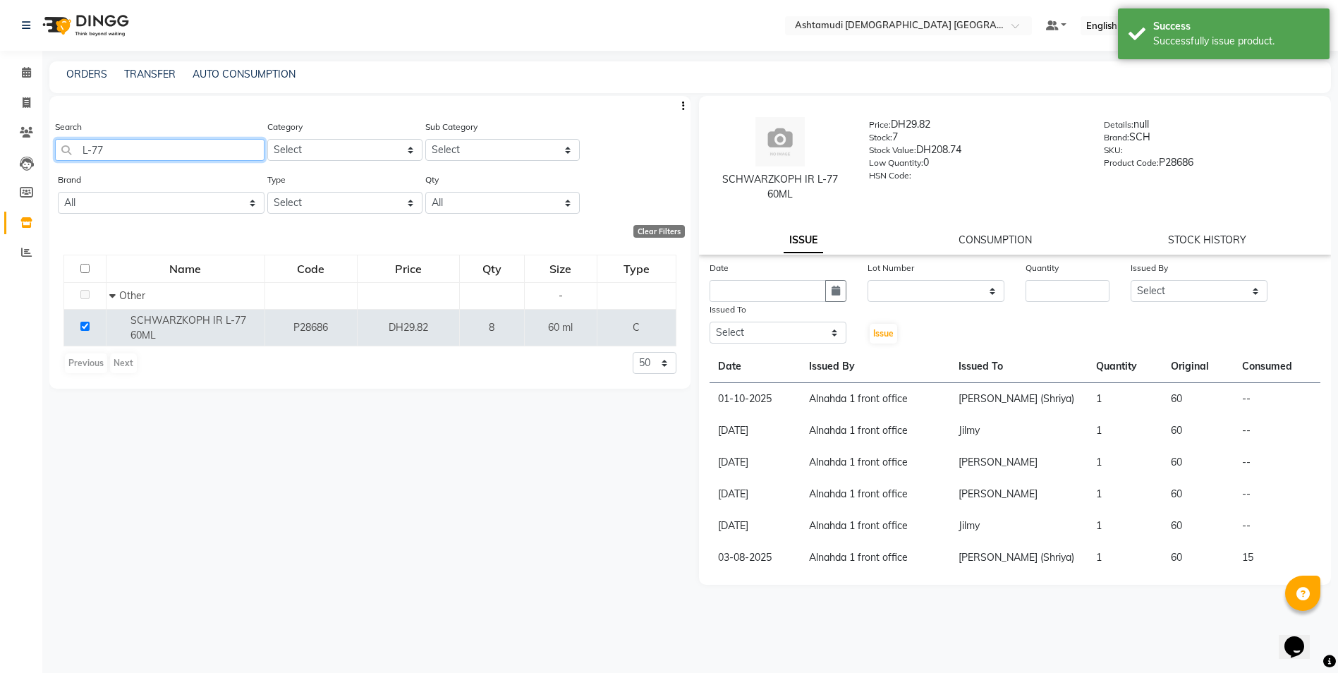
click at [239, 147] on input "L-77" at bounding box center [160, 150] width 210 height 22
type input "L"
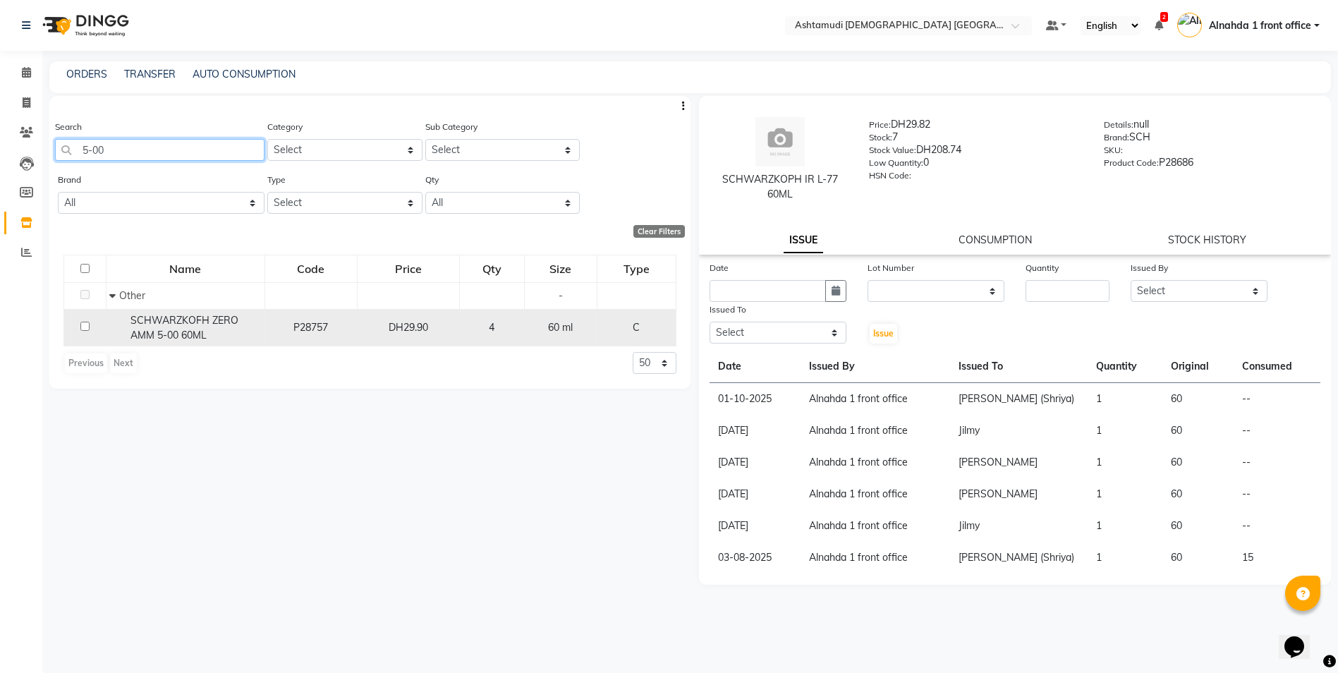
type input "5-00"
click at [80, 327] on input "checkbox" at bounding box center [84, 326] width 9 height 9
checkbox input "true"
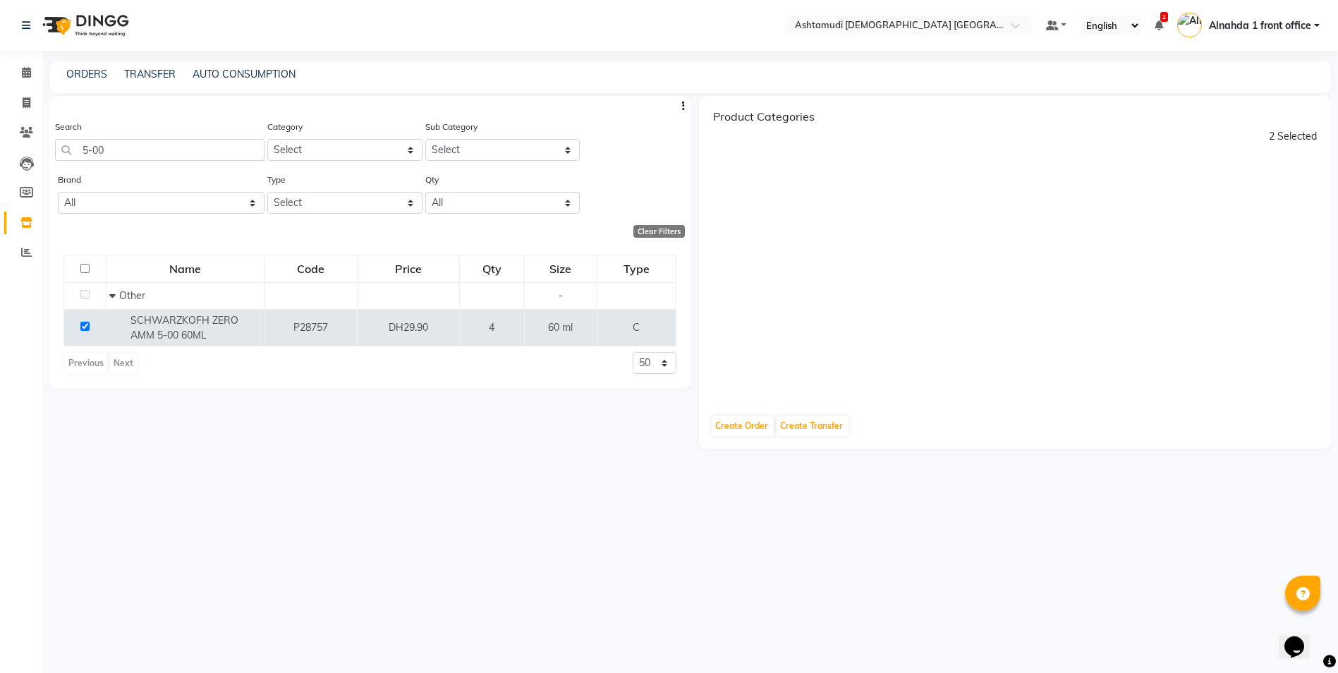
click at [875, 247] on div "Product Categories 2 Selected" at bounding box center [1015, 250] width 633 height 308
click at [1299, 133] on div "2 Selected" at bounding box center [1293, 136] width 48 height 15
click at [1278, 137] on div "2 Selected" at bounding box center [1293, 136] width 48 height 15
click at [672, 95] on main "ORDERS TRANSFER AUTO CONSUMPTION Search 5-00 Category Select Hair Skin Makeup P…" at bounding box center [690, 371] width 1296 height 621
click at [206, 146] on input "5-00" at bounding box center [160, 150] width 210 height 22
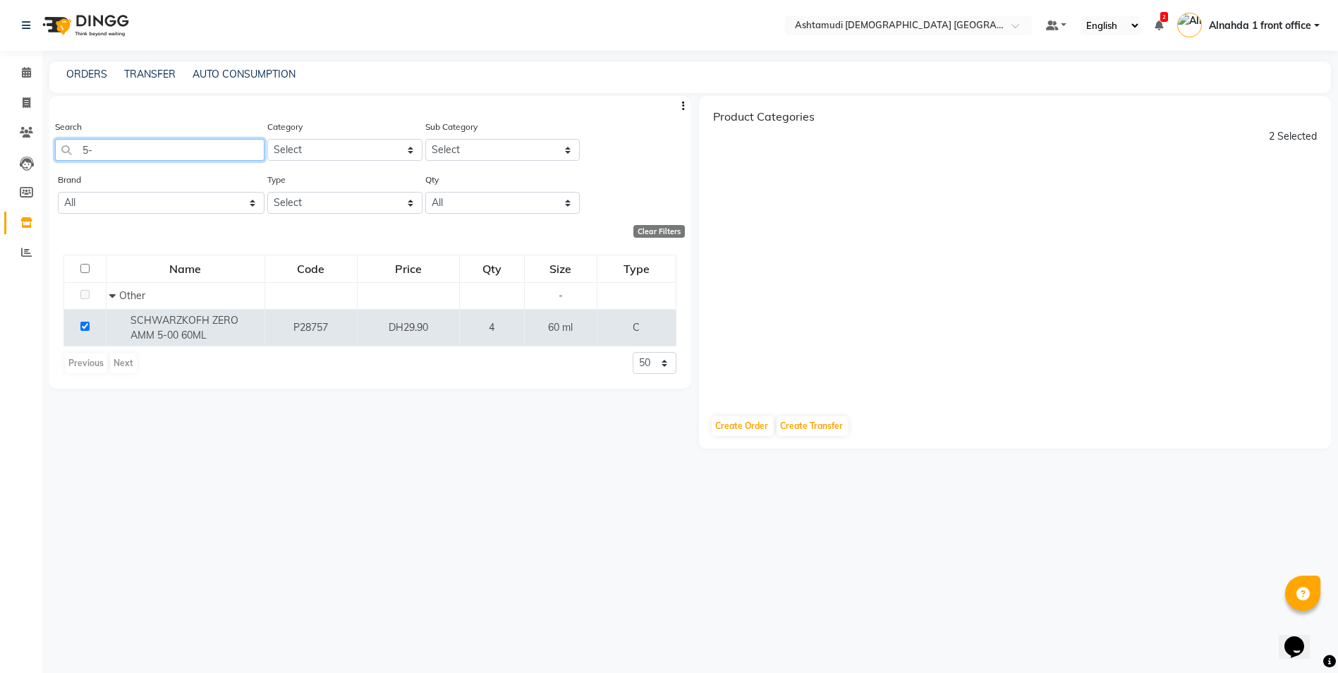
type input "5"
type input "5-00"
click at [83, 327] on input "checkbox" at bounding box center [84, 326] width 9 height 9
checkbox input "true"
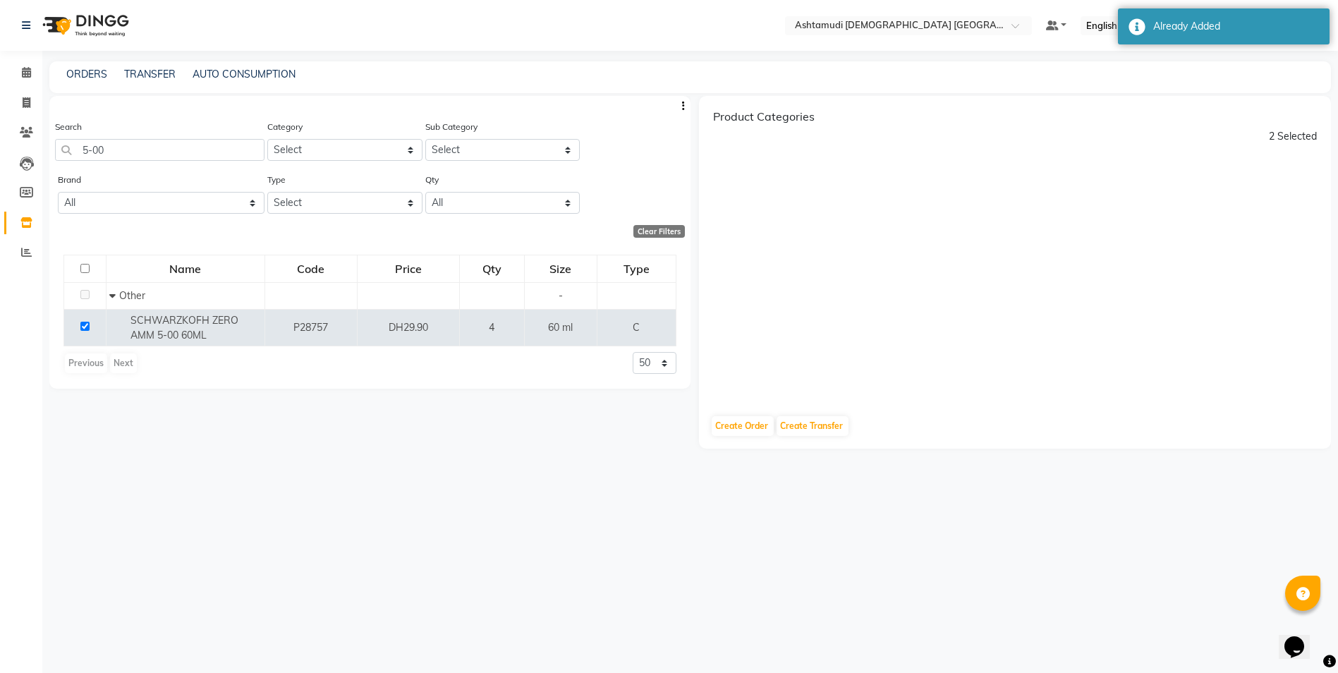
click at [815, 261] on div "Product Categories 2 Selected" at bounding box center [1015, 250] width 633 height 308
drag, startPoint x: 815, startPoint y: 261, endPoint x: 758, endPoint y: 253, distance: 57.7
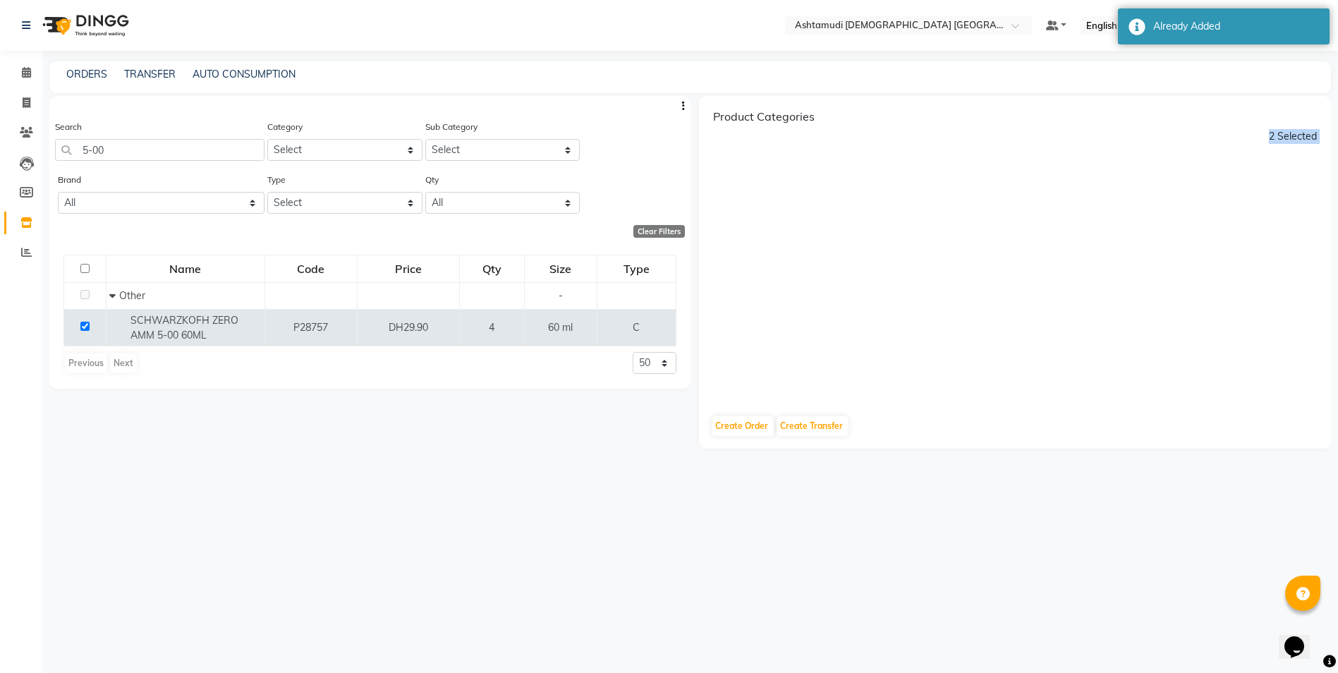
click at [758, 253] on div "Product Categories 2 Selected" at bounding box center [1015, 250] width 633 height 308
